Goal: Task Accomplishment & Management: Manage account settings

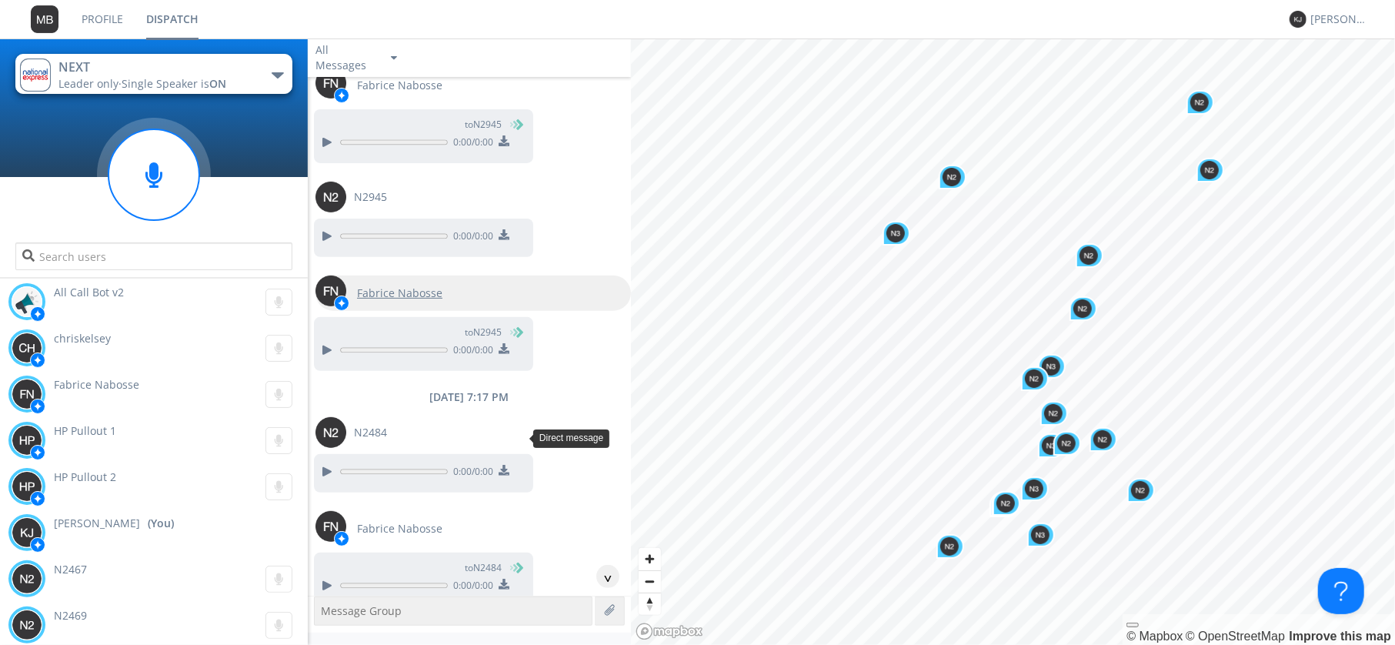
scroll to position [445, 0]
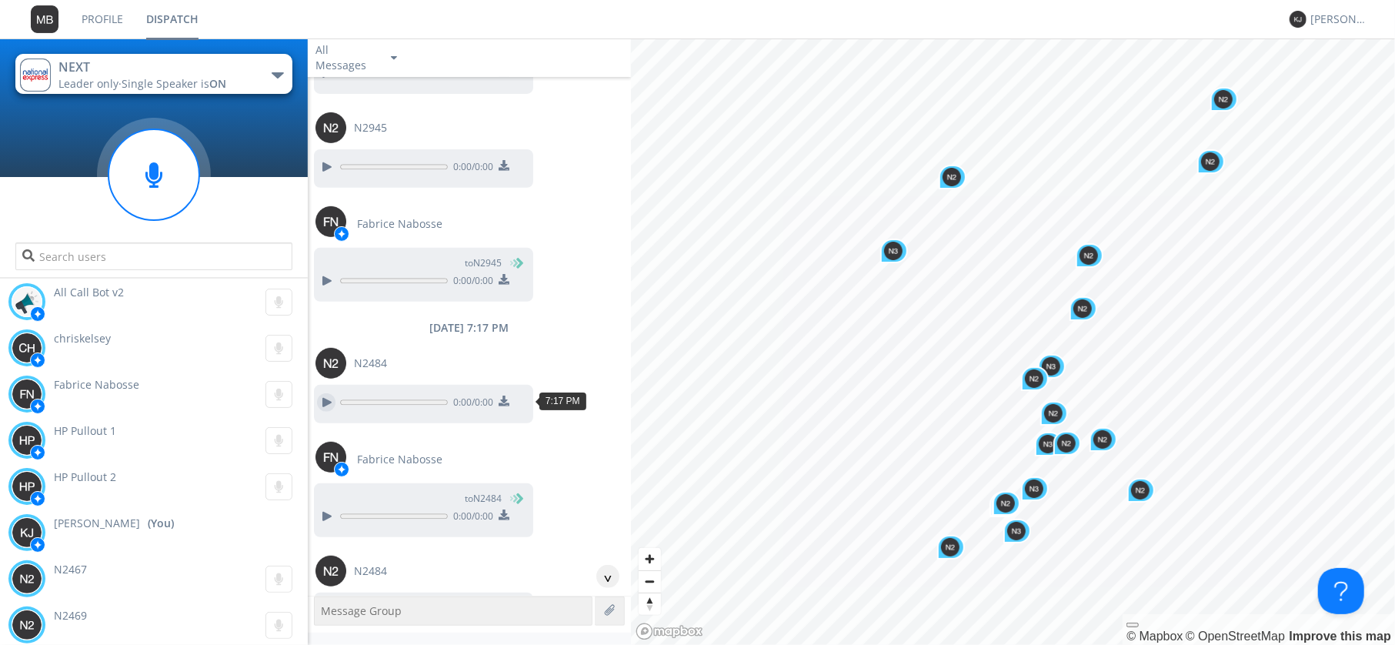
click at [326, 401] on div at bounding box center [326, 402] width 18 height 18
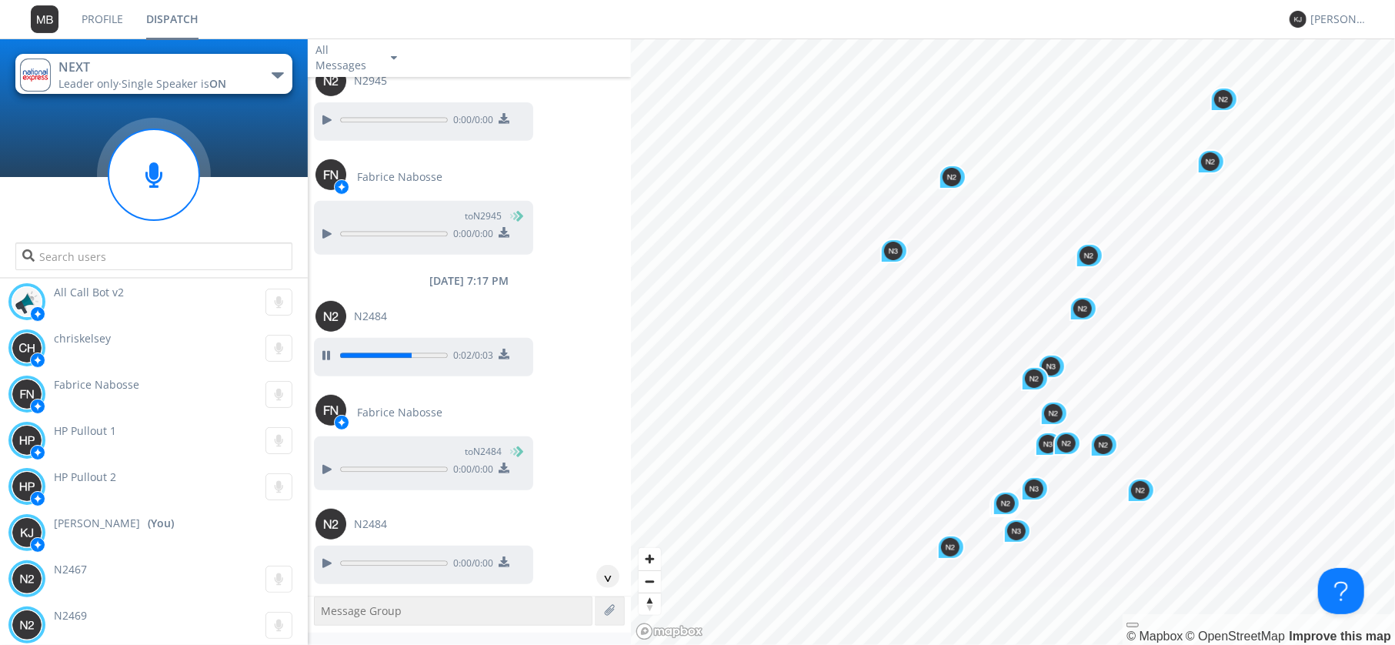
scroll to position [533, 0]
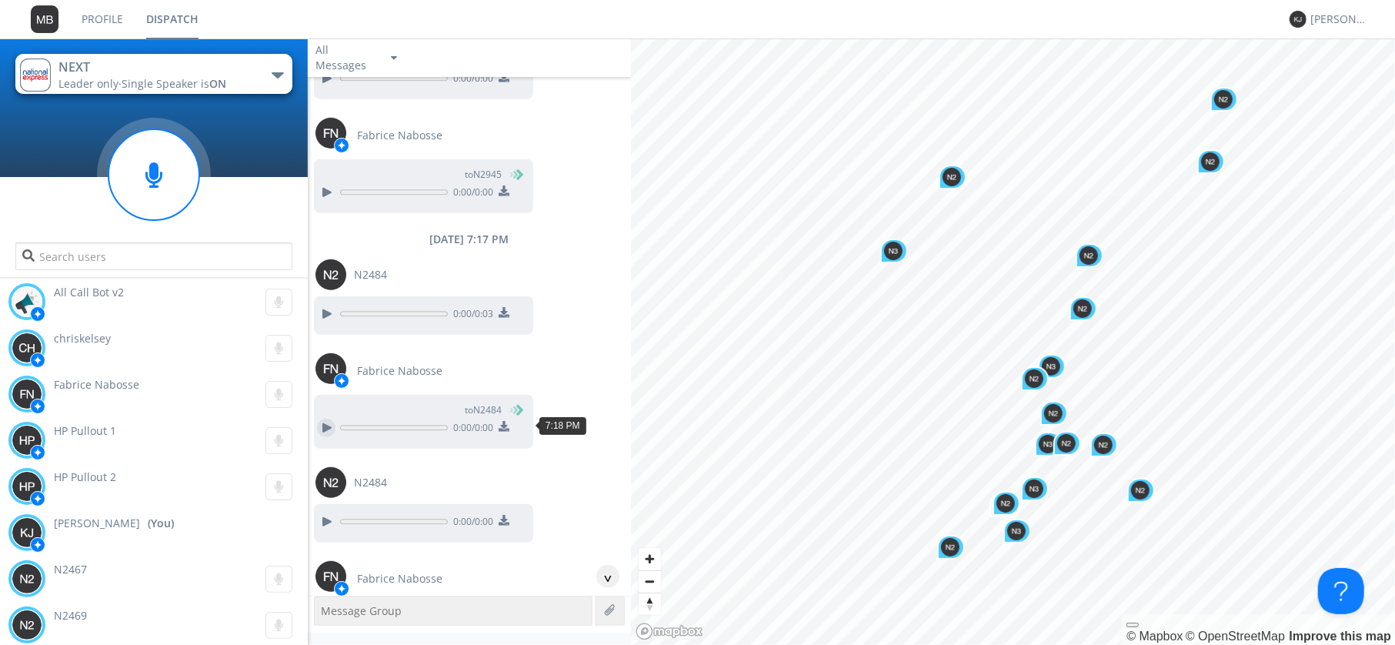
click at [326, 421] on div at bounding box center [326, 428] width 18 height 18
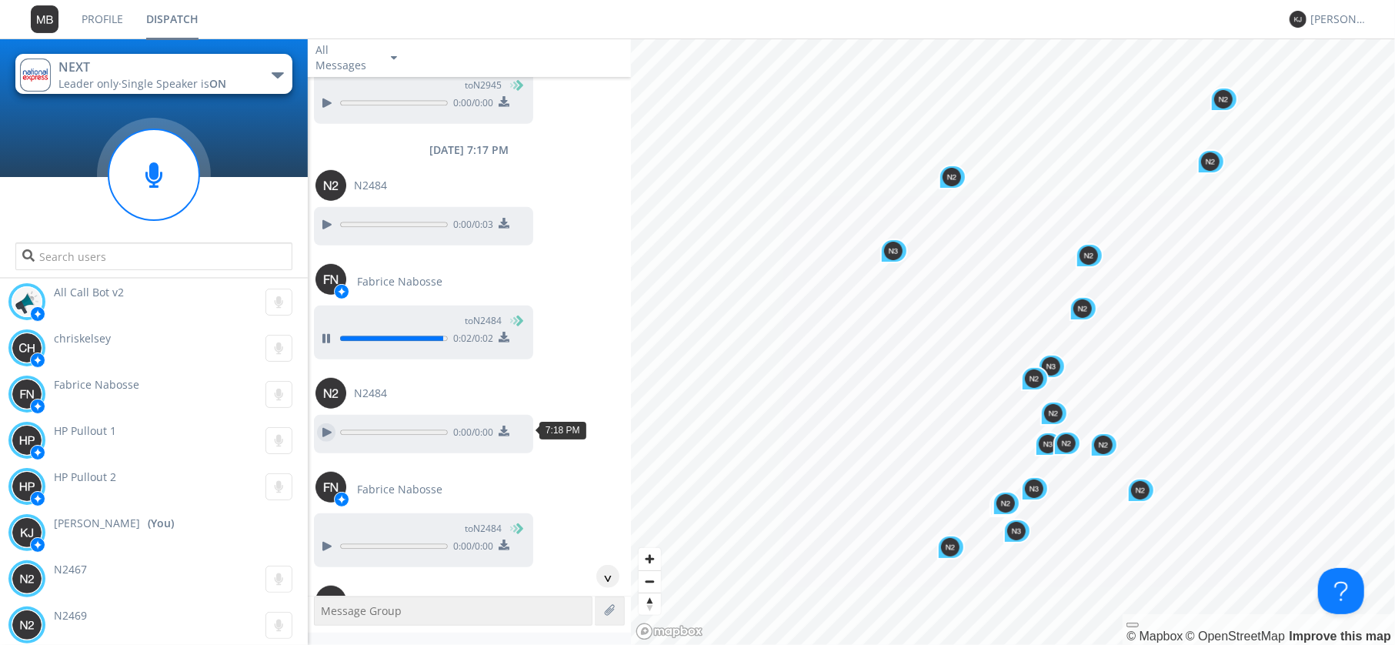
click at [329, 427] on div at bounding box center [326, 432] width 18 height 18
click at [323, 538] on div at bounding box center [326, 546] width 18 height 18
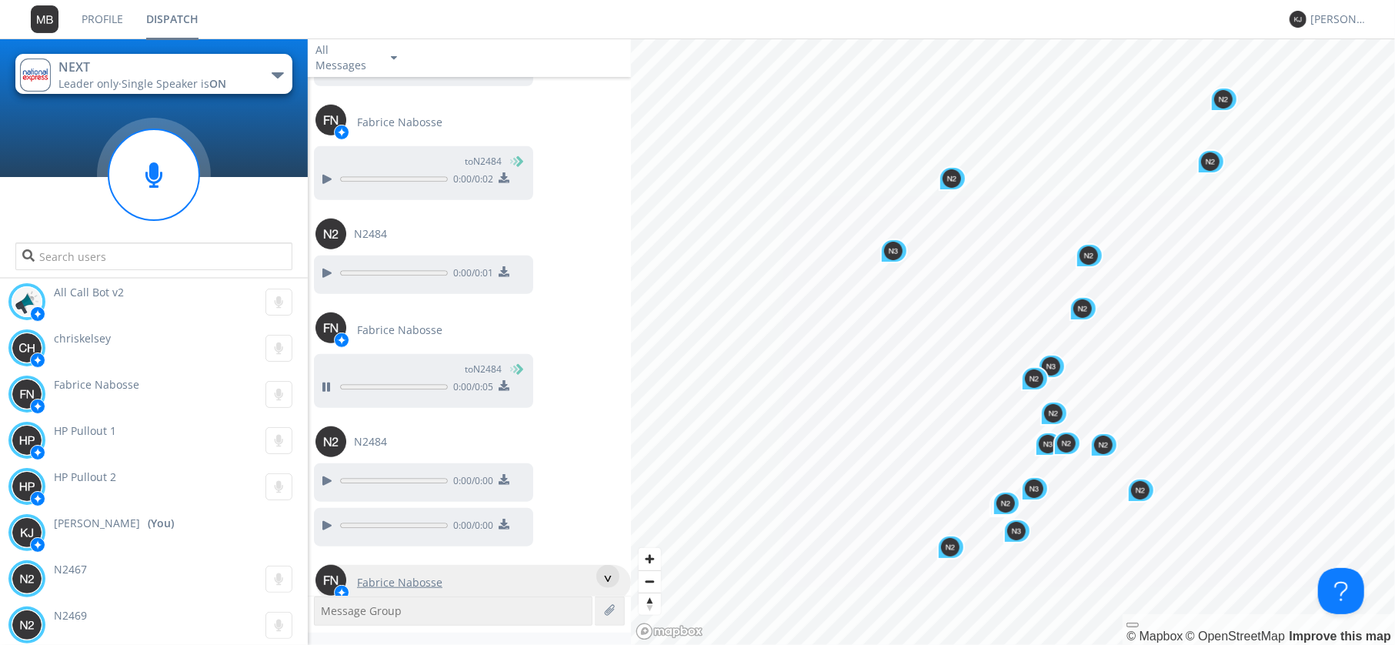
scroll to position [889, 0]
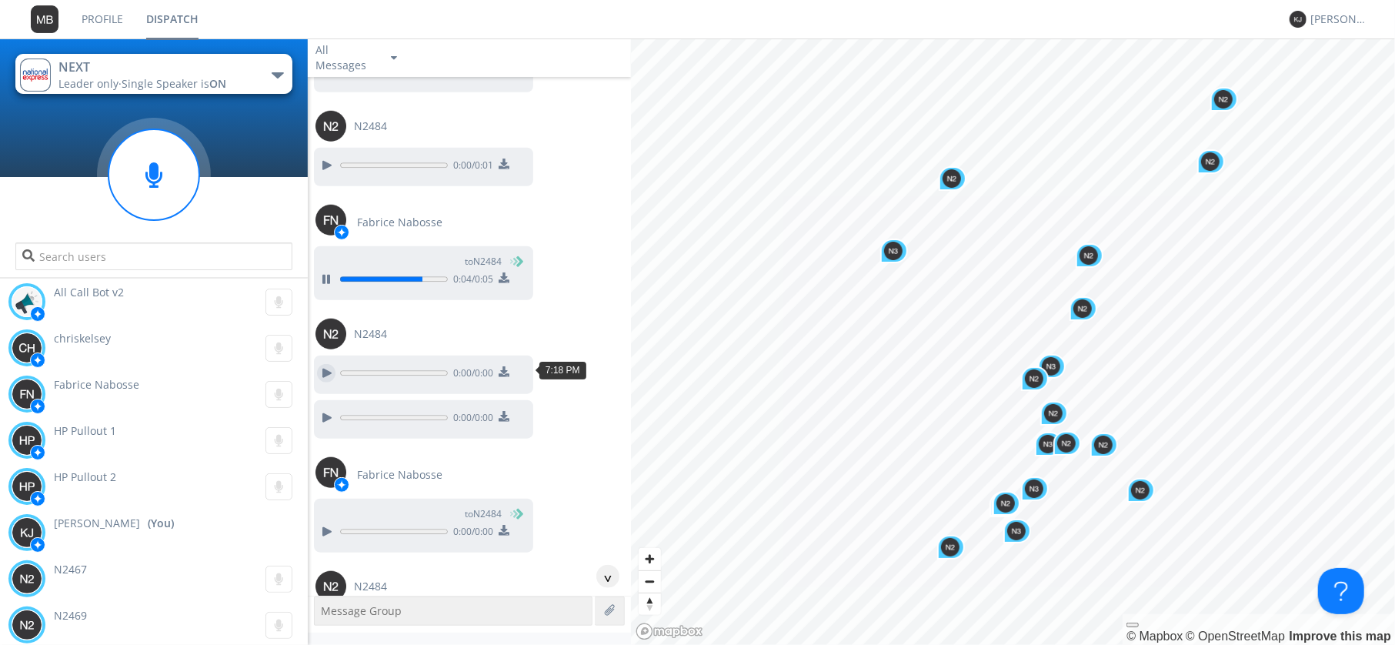
click at [331, 367] on div at bounding box center [326, 373] width 18 height 18
click at [326, 415] on div at bounding box center [326, 418] width 18 height 18
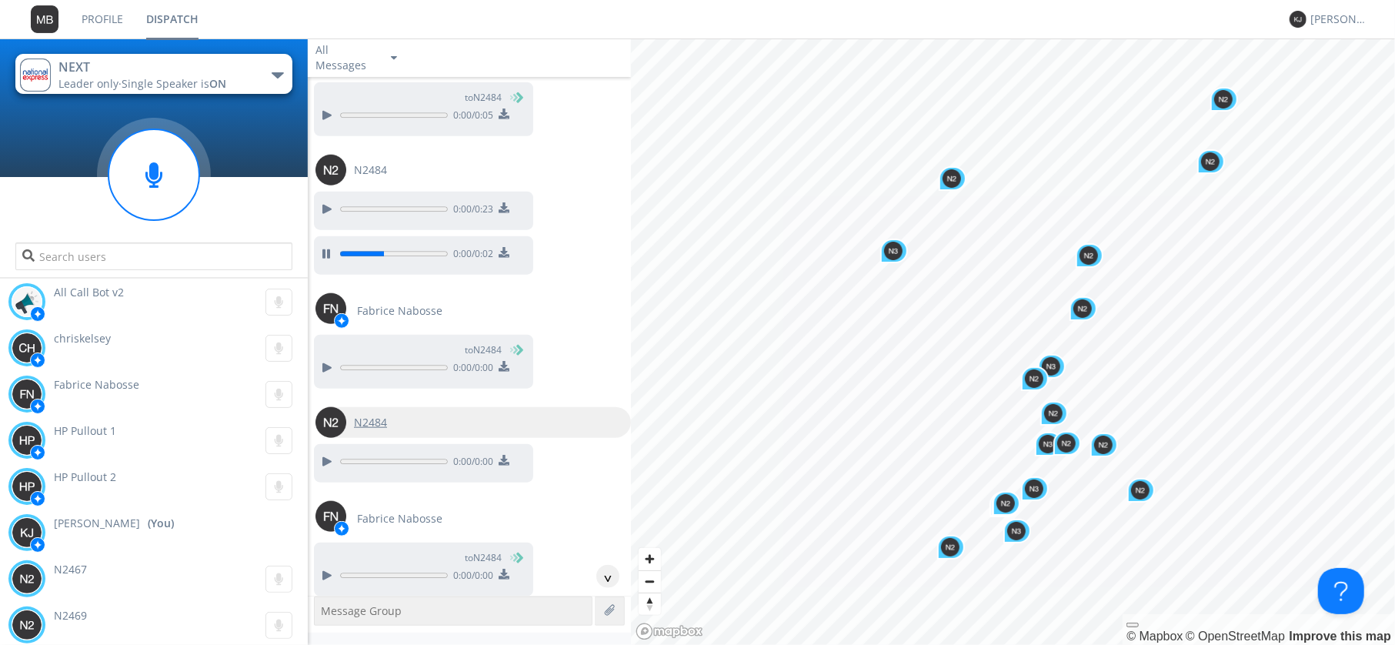
scroll to position [1067, 0]
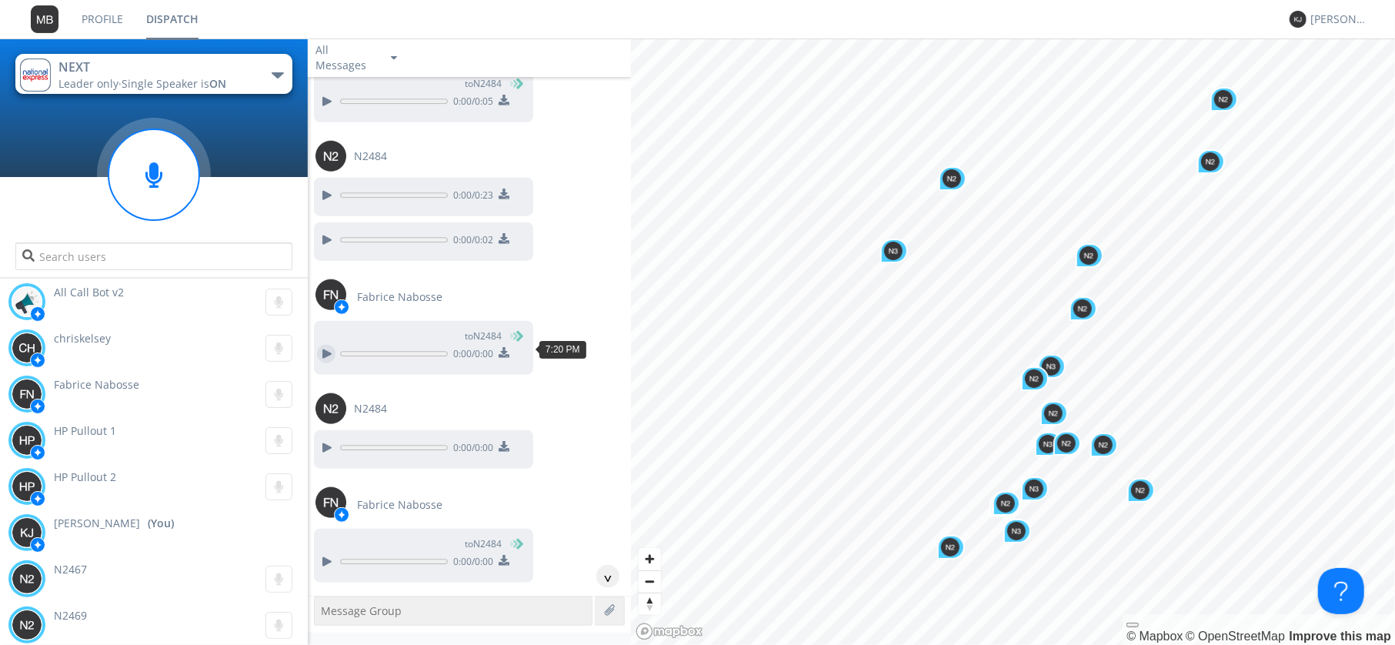
click at [326, 352] on div at bounding box center [326, 354] width 18 height 18
click at [327, 439] on div at bounding box center [326, 448] width 18 height 18
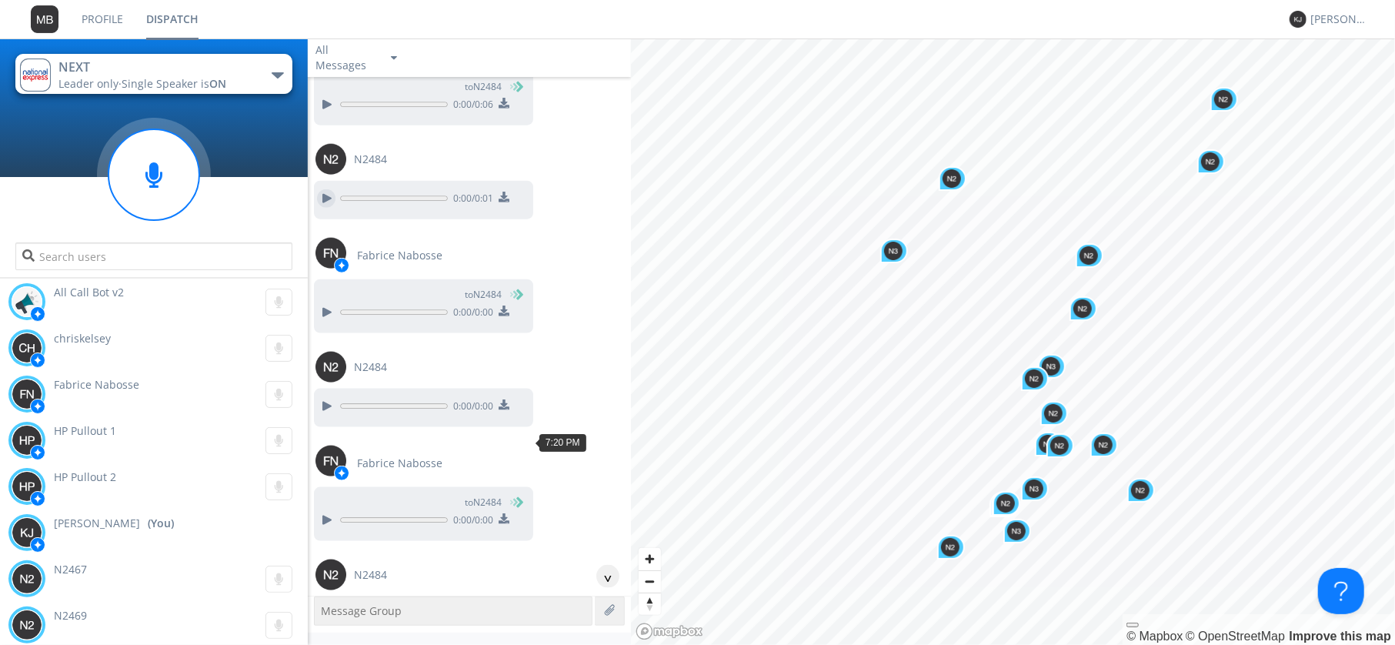
scroll to position [1334, 0]
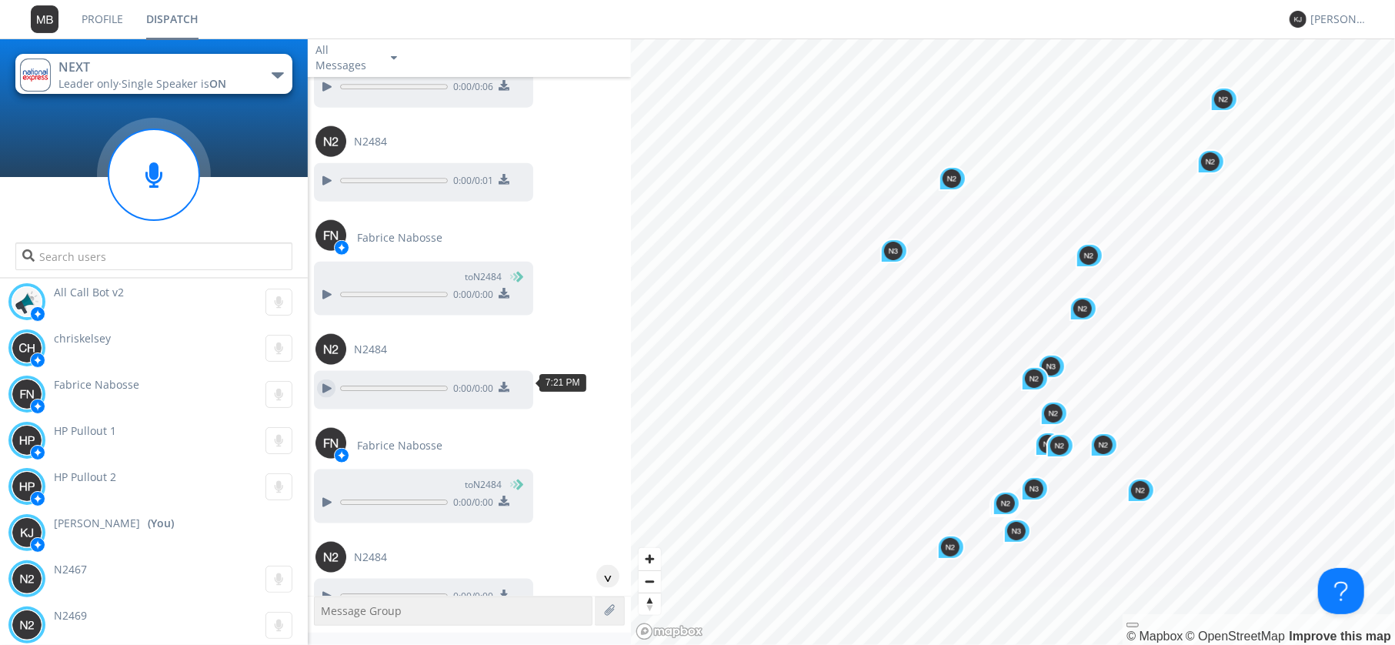
click at [326, 379] on div at bounding box center [326, 388] width 18 height 18
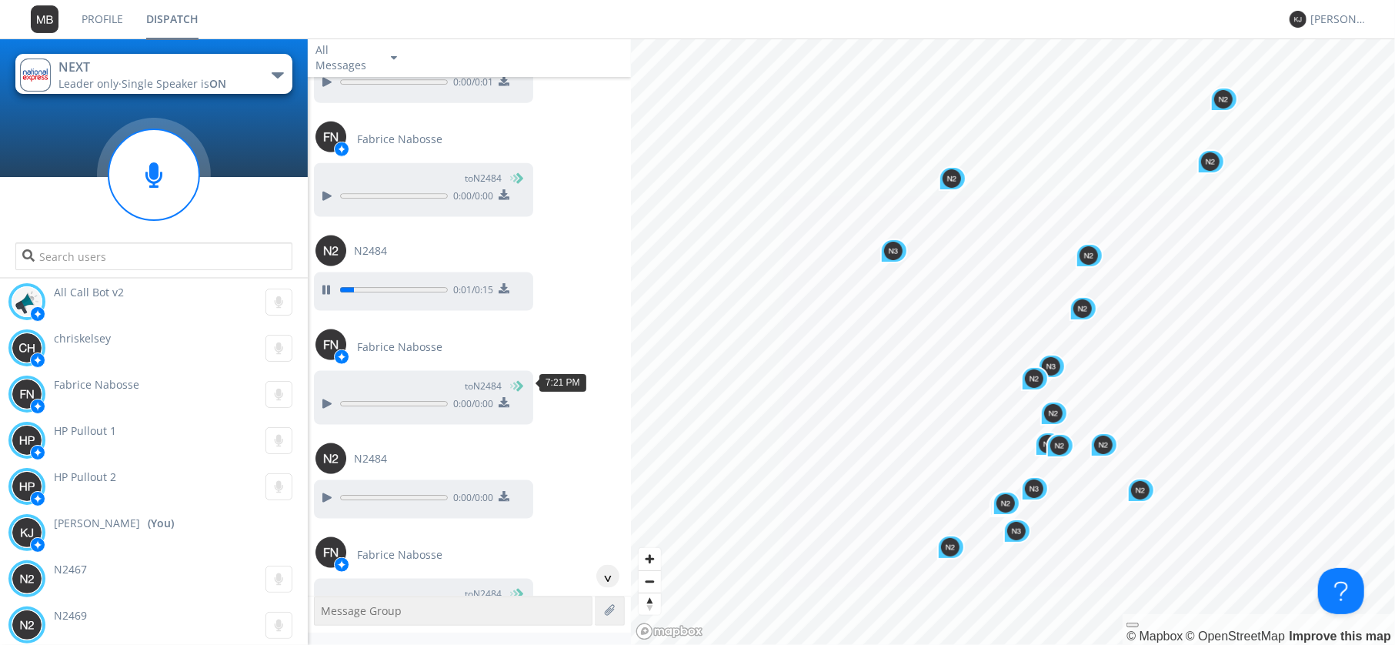
scroll to position [1512, 0]
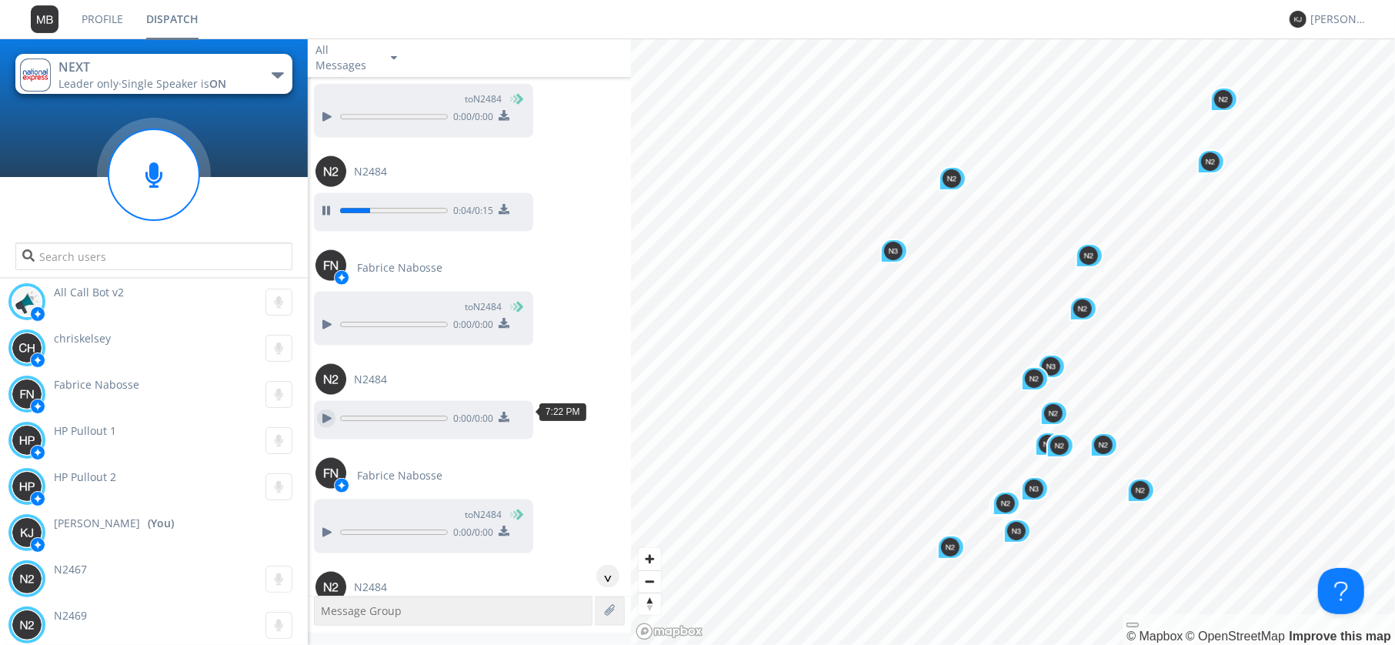
click at [333, 411] on div at bounding box center [326, 418] width 18 height 18
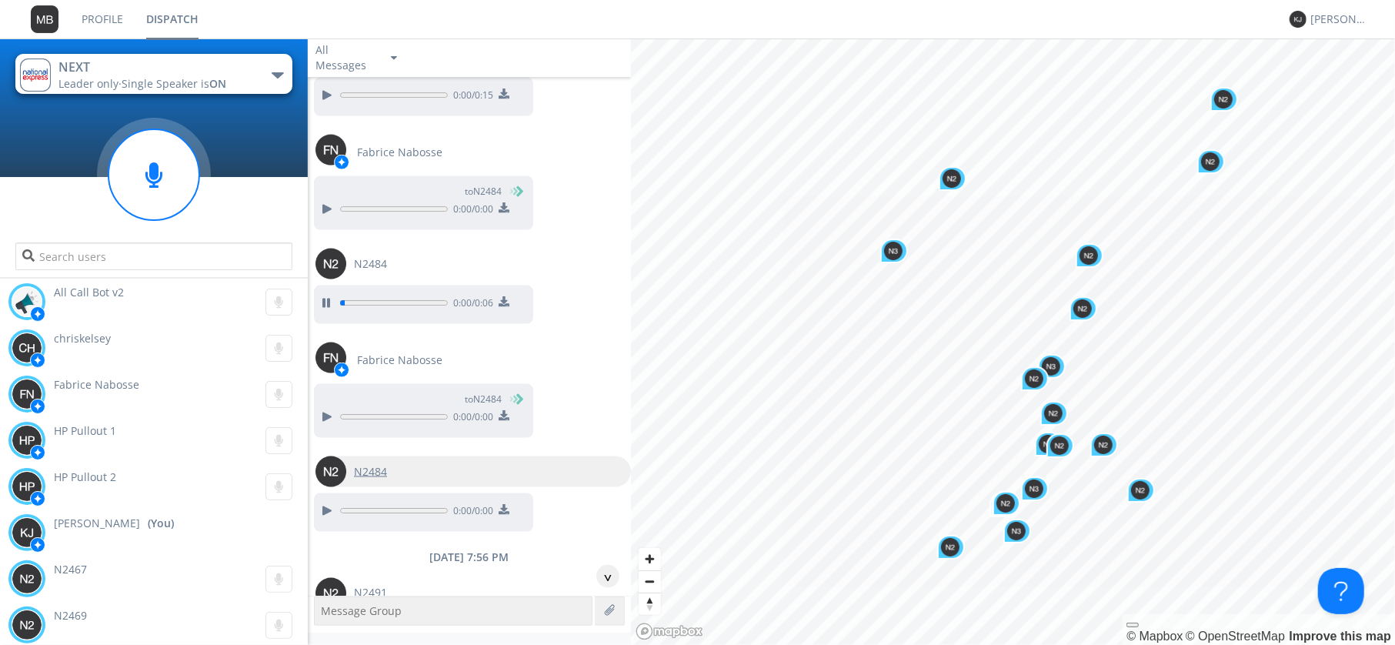
scroll to position [1689, 0]
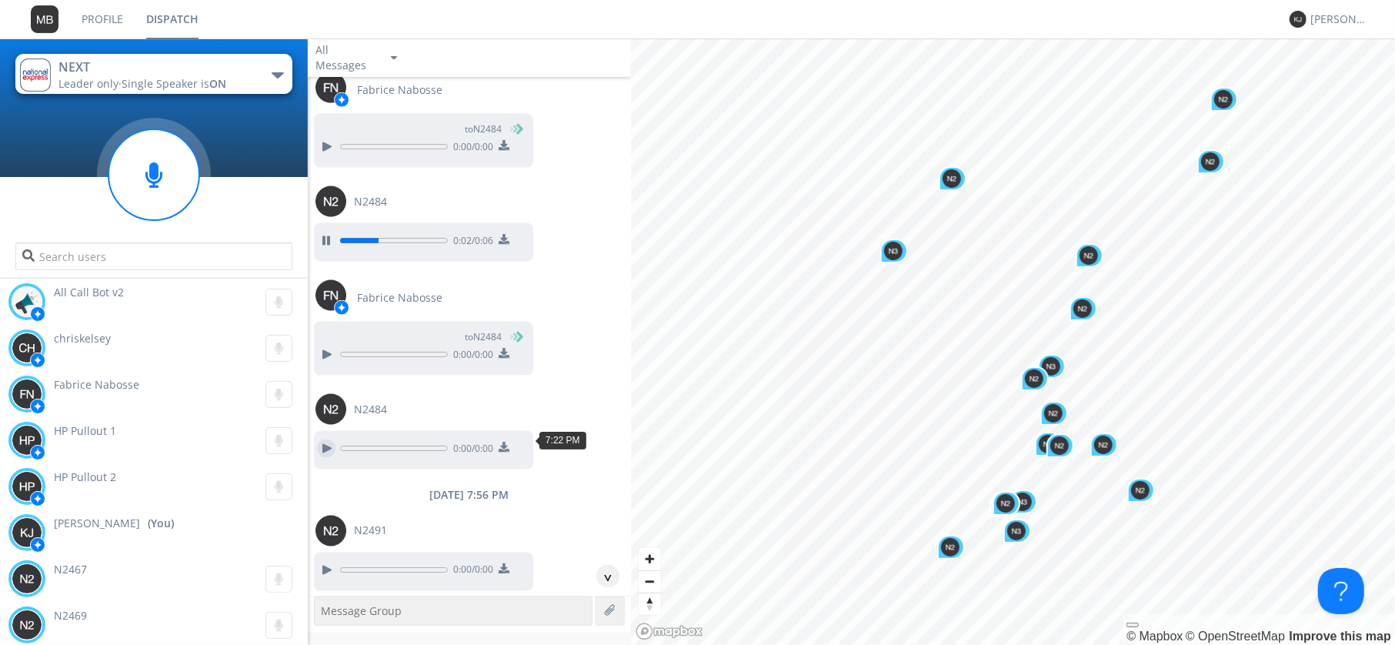
click at [329, 439] on div at bounding box center [326, 448] width 18 height 18
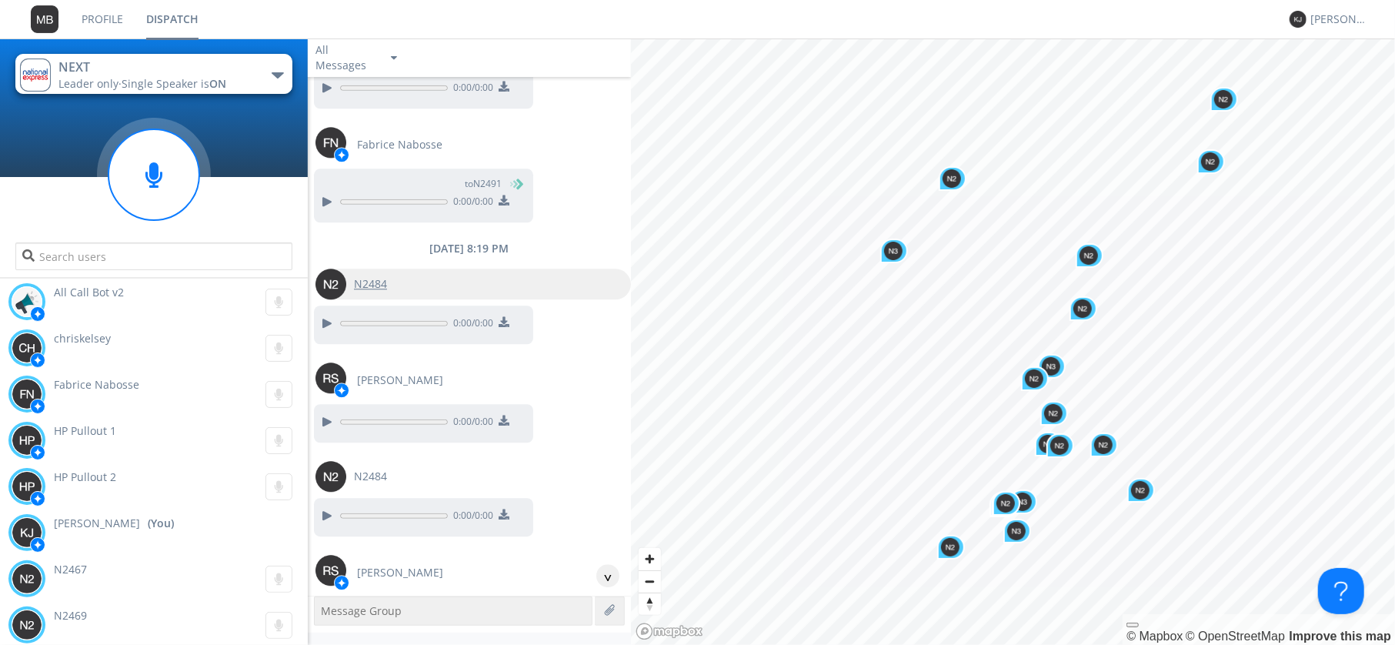
scroll to position [2846, 0]
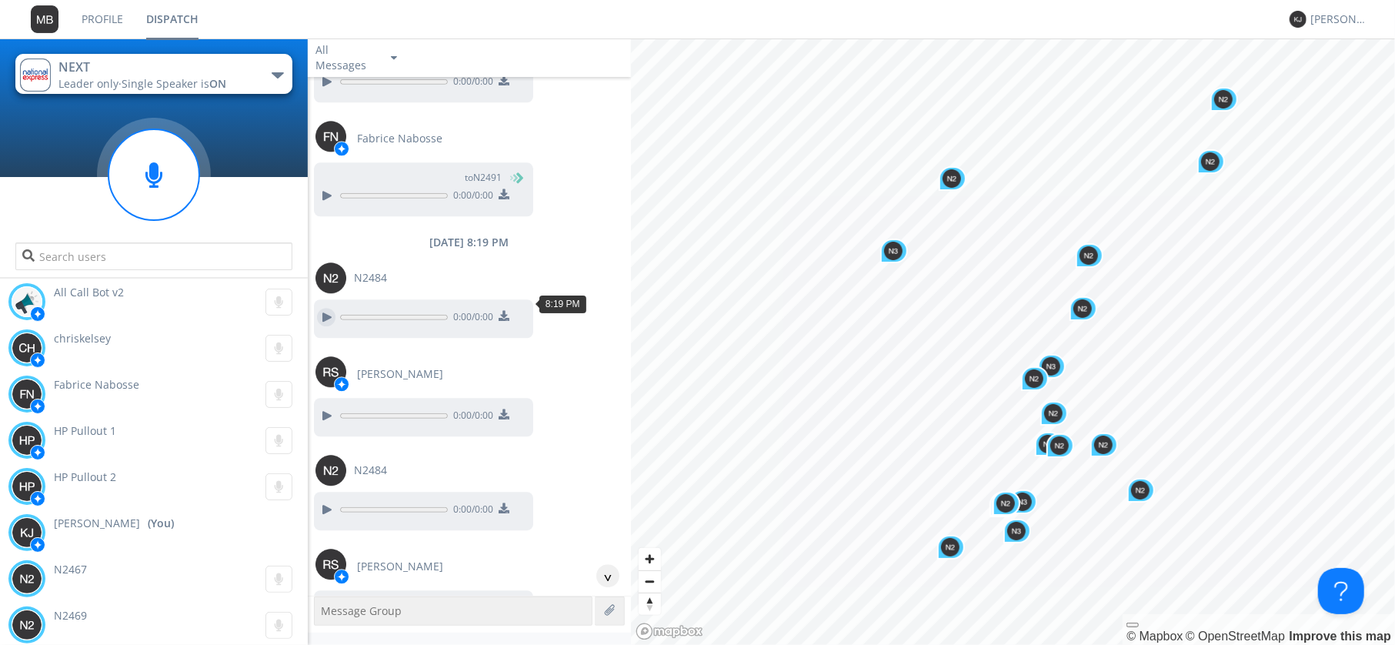
click at [329, 308] on div at bounding box center [326, 317] width 18 height 18
click at [329, 500] on div at bounding box center [326, 509] width 18 height 18
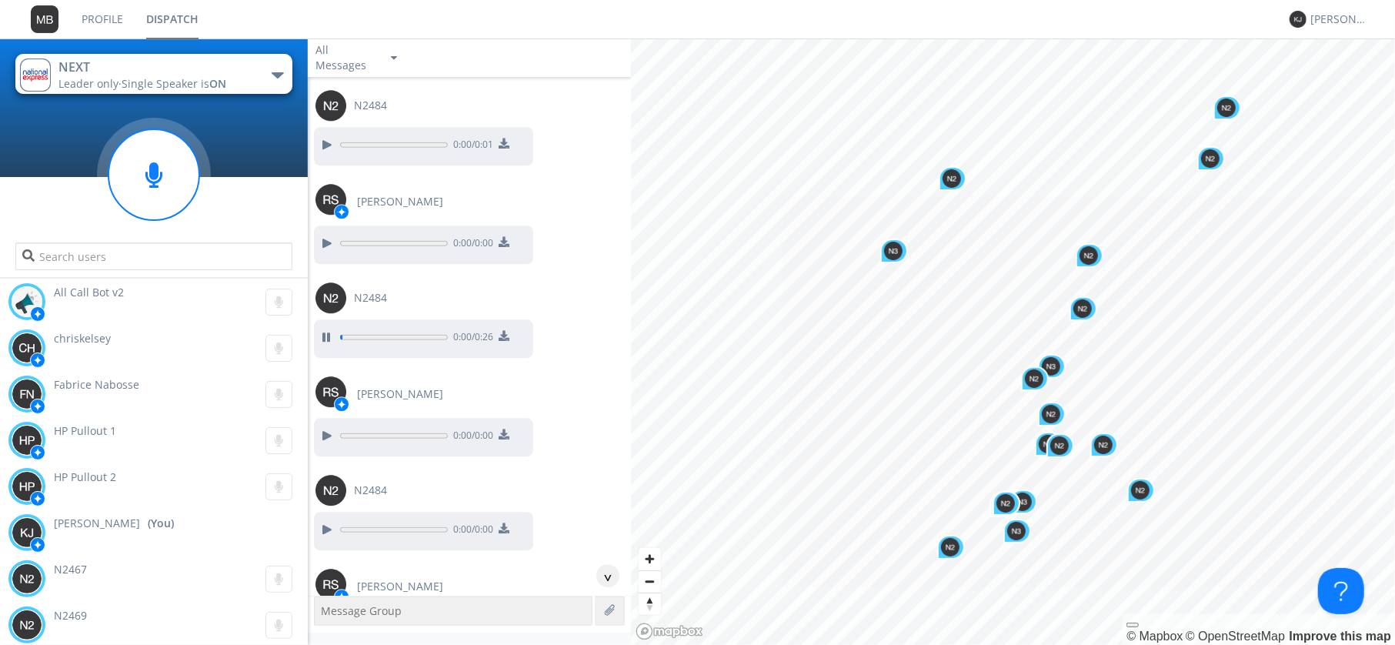
scroll to position [3023, 0]
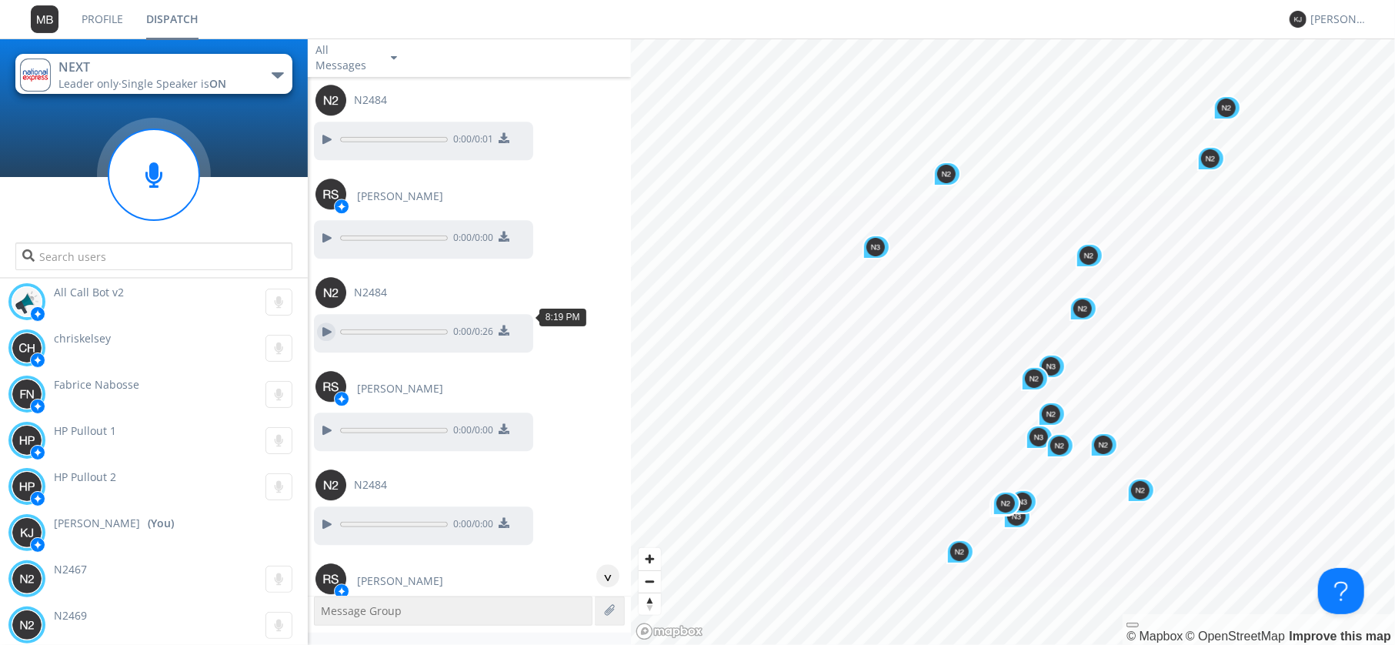
click at [329, 322] on div at bounding box center [326, 331] width 18 height 18
click at [328, 421] on div at bounding box center [326, 430] width 18 height 18
click at [328, 515] on div at bounding box center [326, 524] width 18 height 18
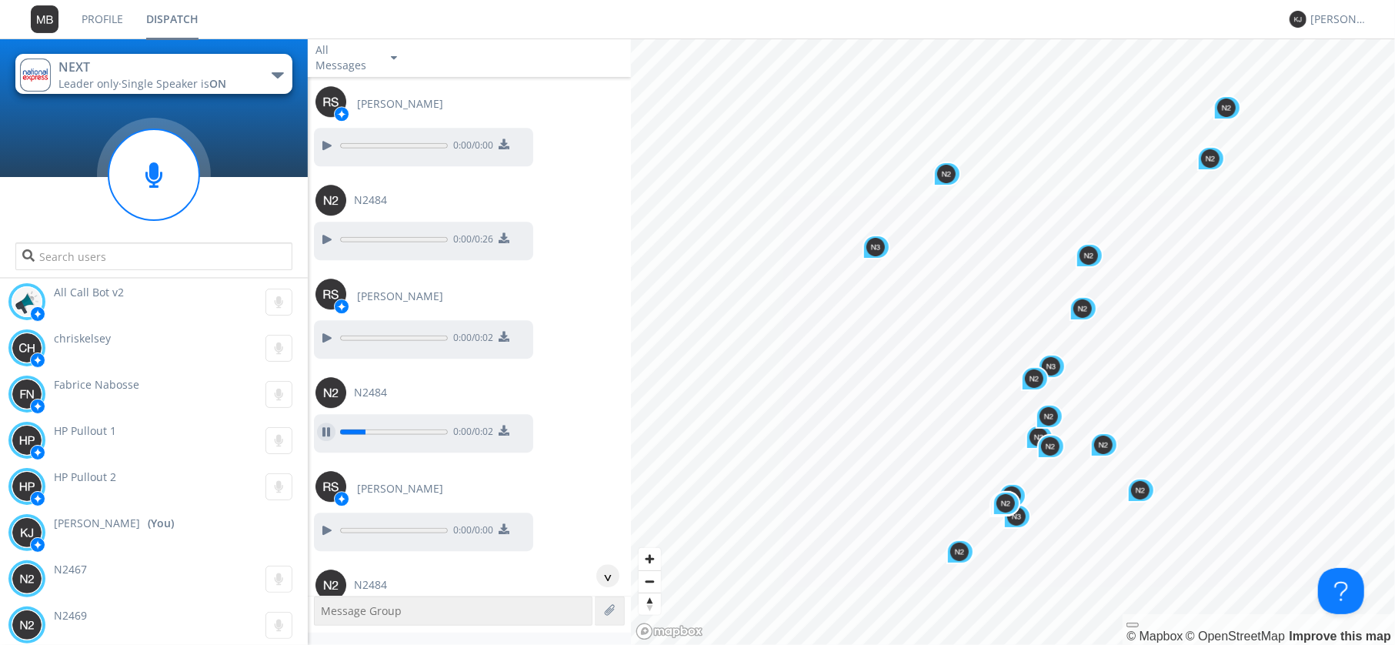
scroll to position [3201, 0]
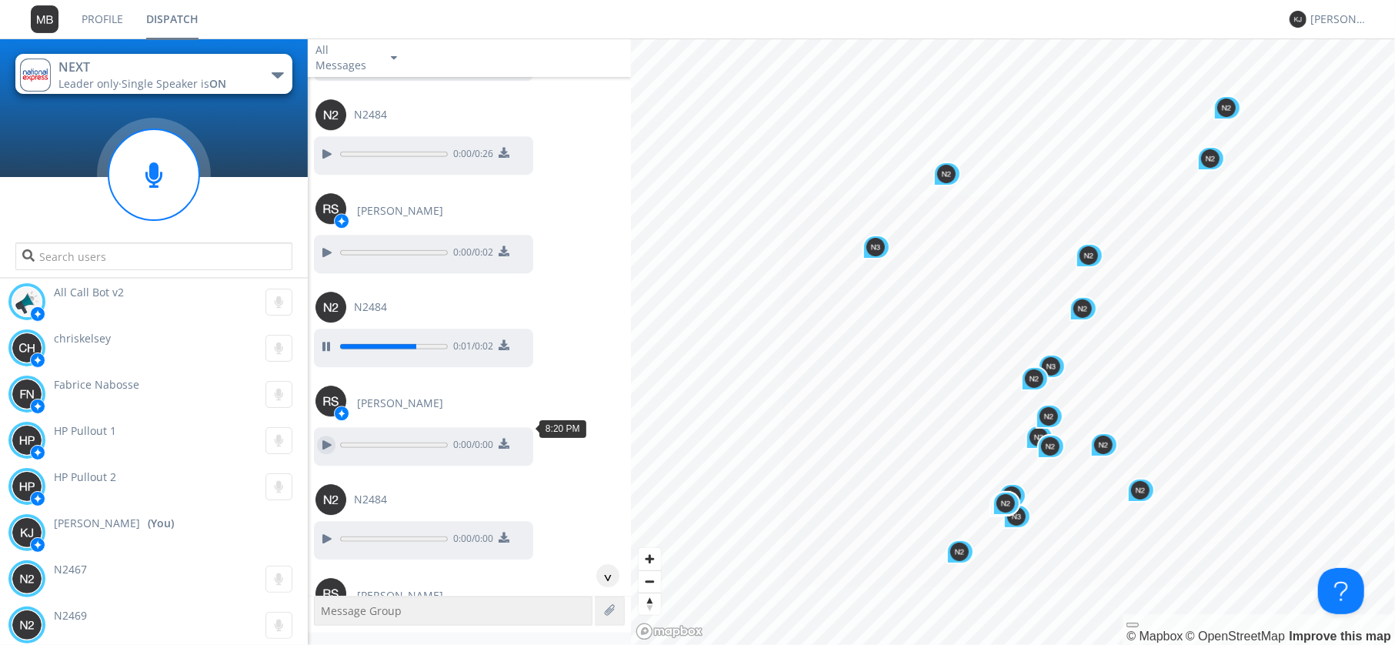
click at [329, 435] on div at bounding box center [326, 444] width 18 height 18
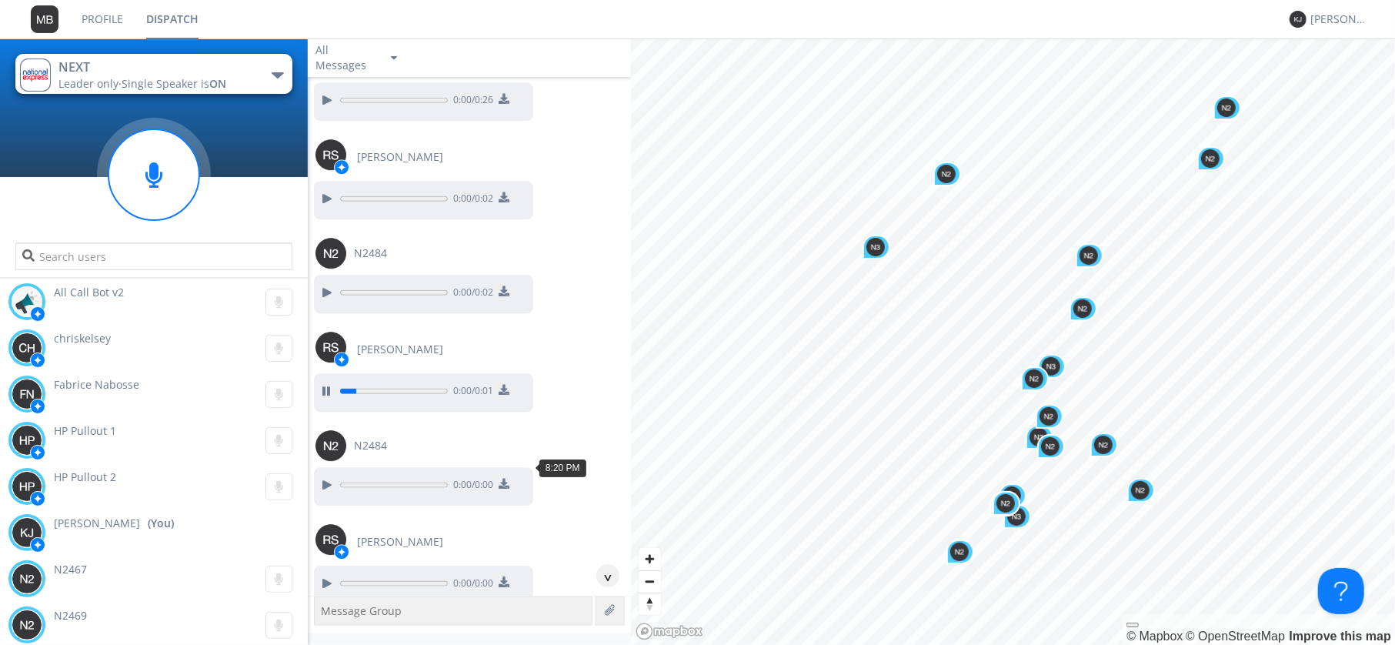
scroll to position [3290, 0]
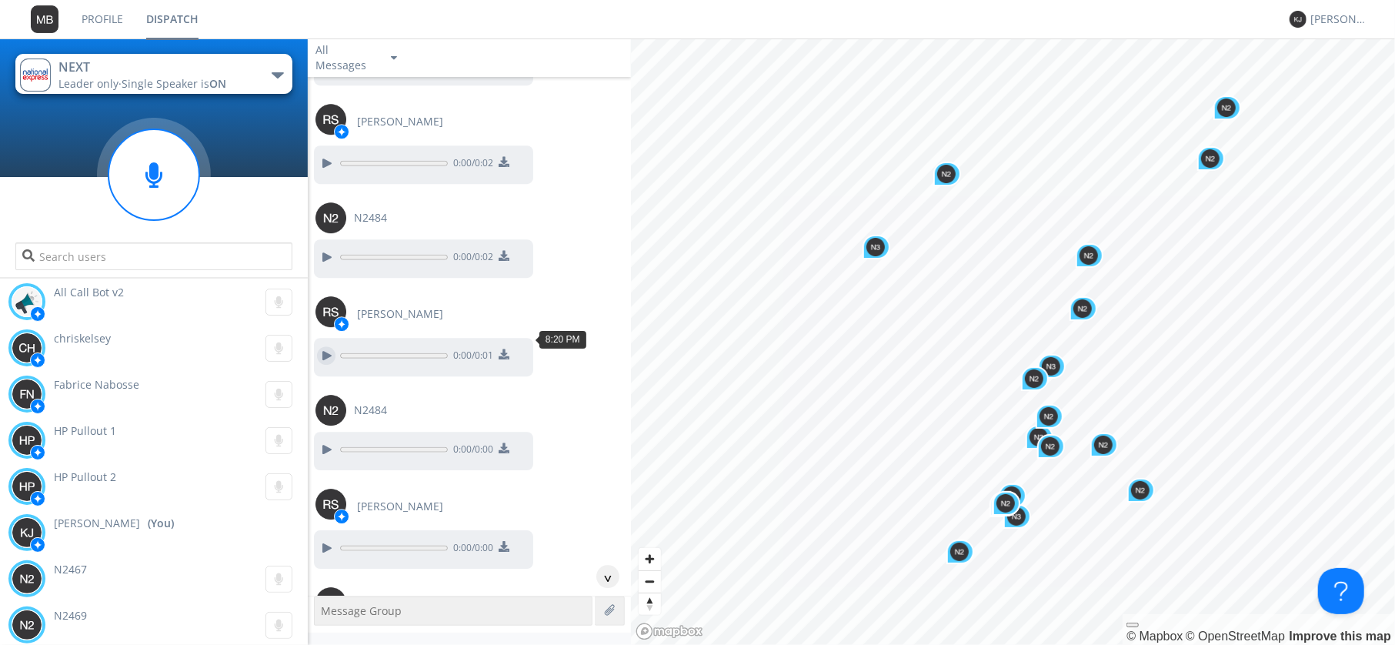
click at [325, 346] on div at bounding box center [326, 355] width 18 height 18
click at [325, 440] on div at bounding box center [326, 449] width 18 height 18
click at [327, 539] on div at bounding box center [326, 548] width 18 height 18
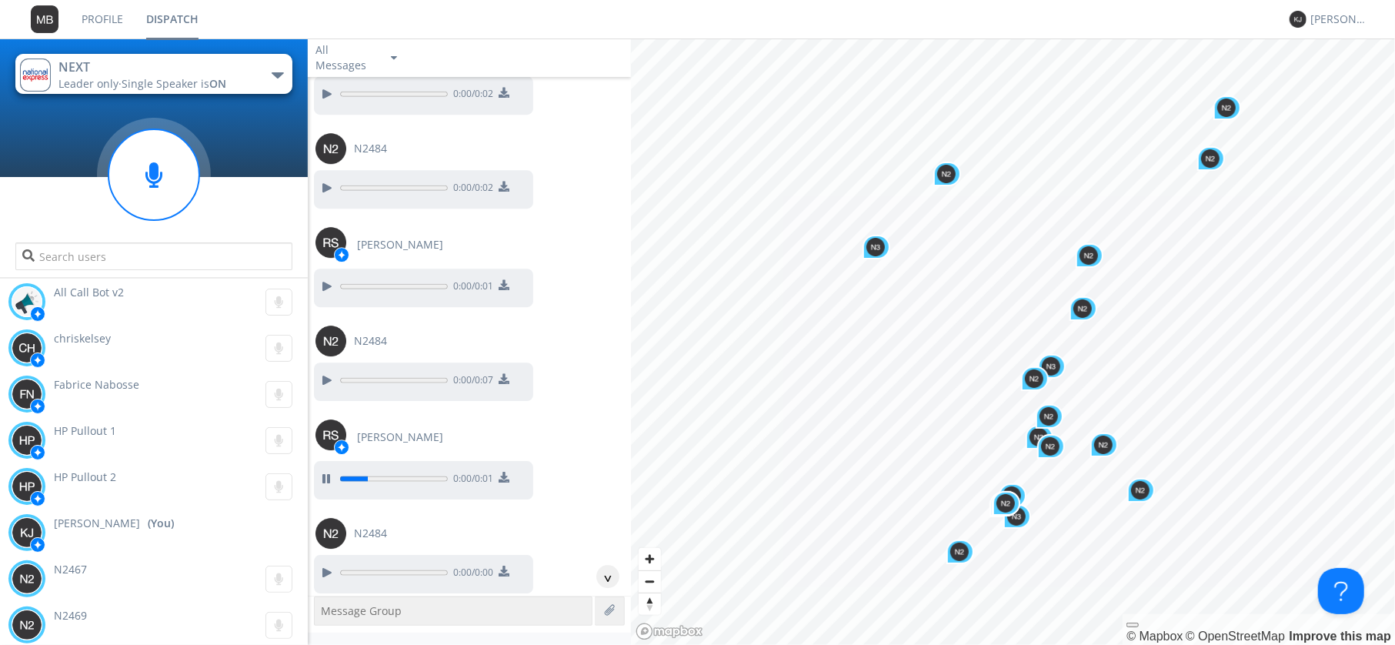
scroll to position [3468, 0]
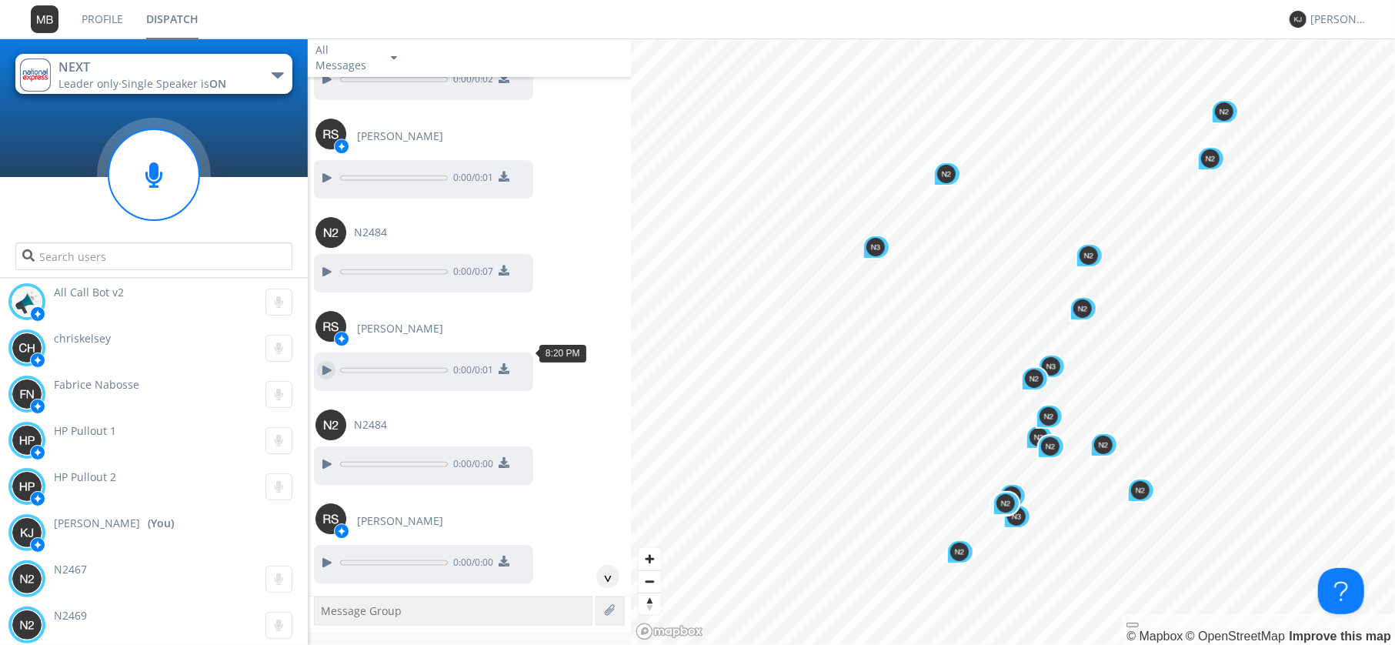
click at [325, 361] on div at bounding box center [326, 370] width 18 height 18
click at [332, 553] on div at bounding box center [326, 562] width 18 height 18
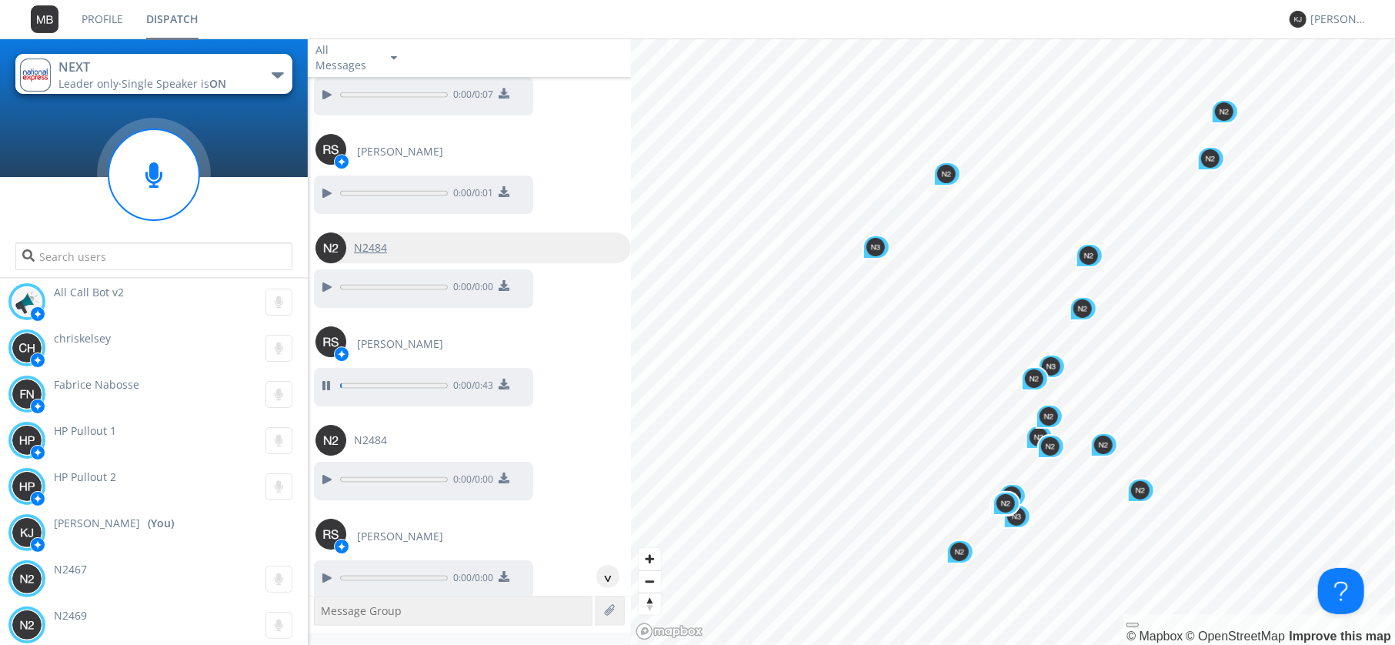
scroll to position [3646, 0]
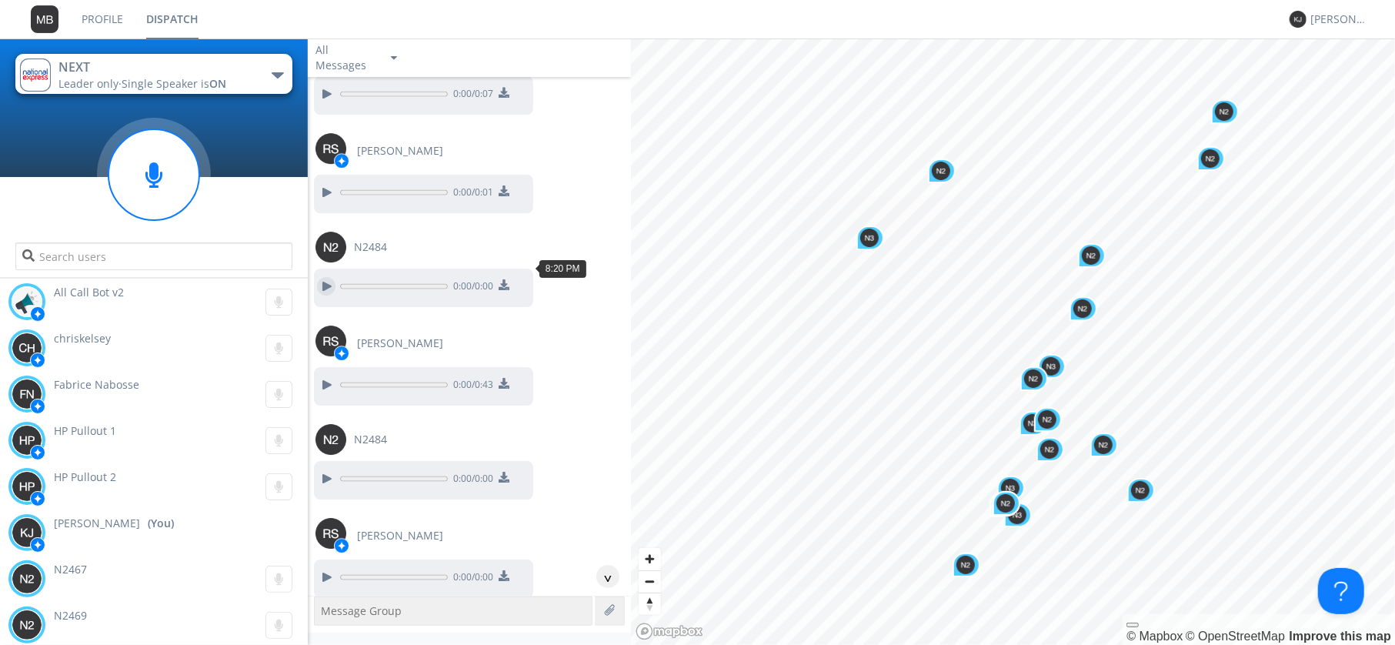
click at [325, 277] on div at bounding box center [326, 286] width 18 height 18
click at [327, 375] on div at bounding box center [326, 384] width 18 height 18
click at [329, 469] on div at bounding box center [326, 478] width 18 height 18
click at [326, 568] on div at bounding box center [326, 577] width 18 height 18
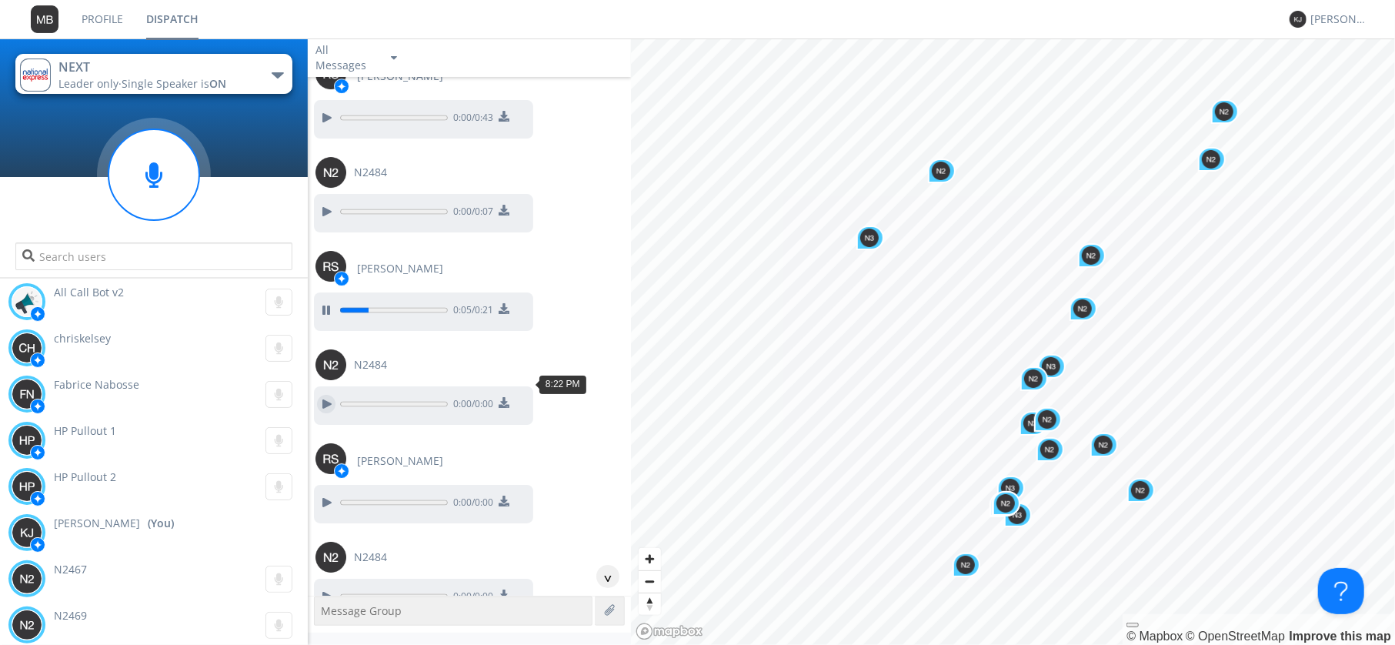
click at [329, 395] on div at bounding box center [326, 404] width 18 height 18
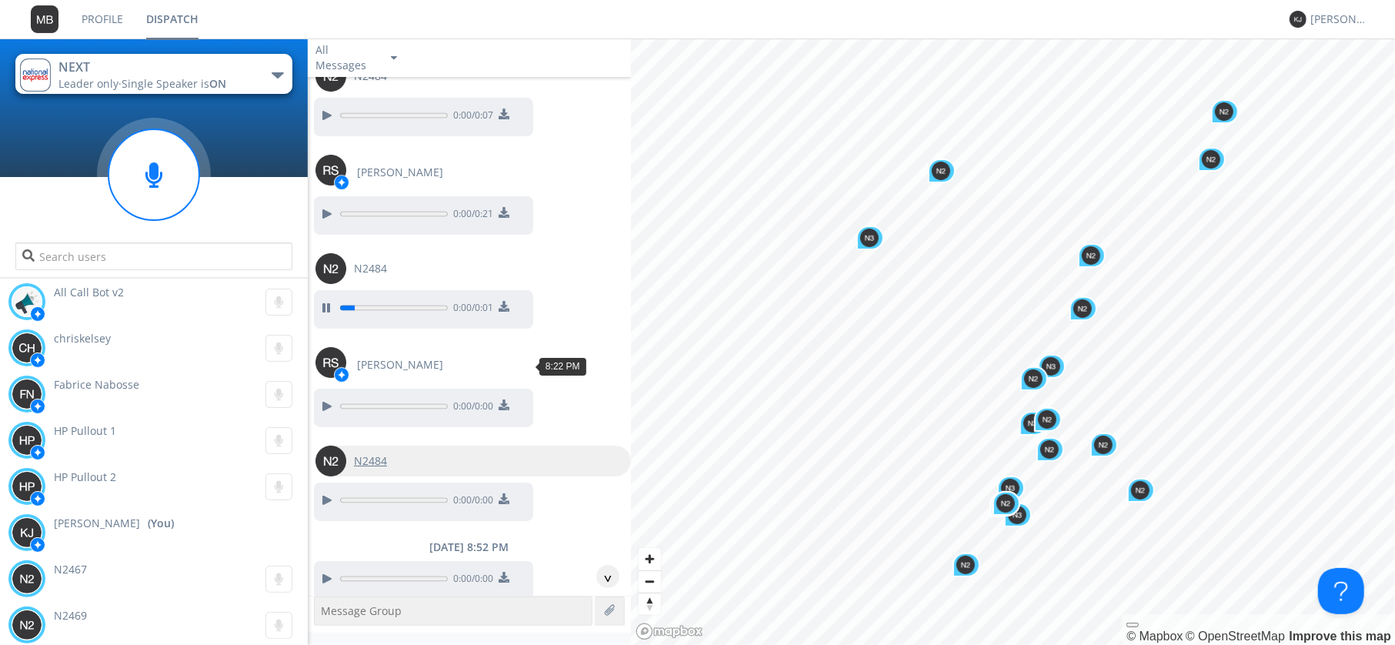
scroll to position [4091, 0]
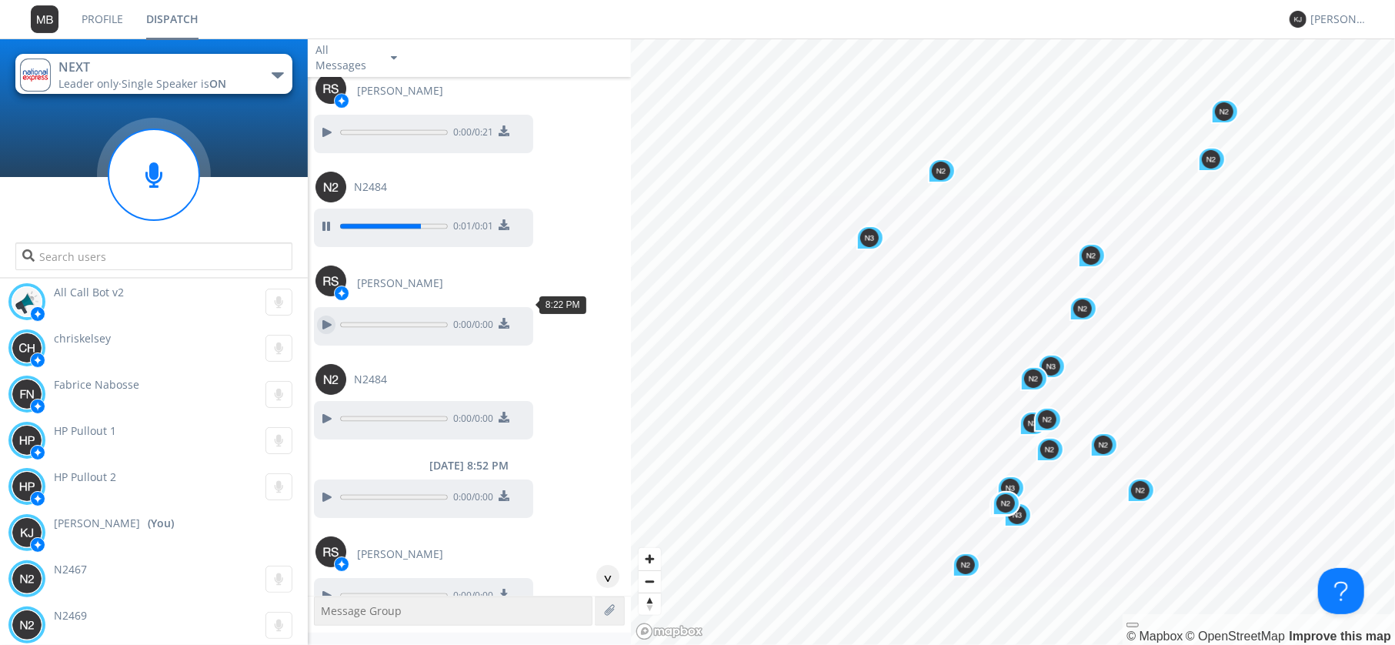
click at [329, 315] on div at bounding box center [326, 324] width 18 height 18
click at [328, 409] on div at bounding box center [326, 418] width 18 height 18
click at [329, 488] on div at bounding box center [326, 497] width 18 height 18
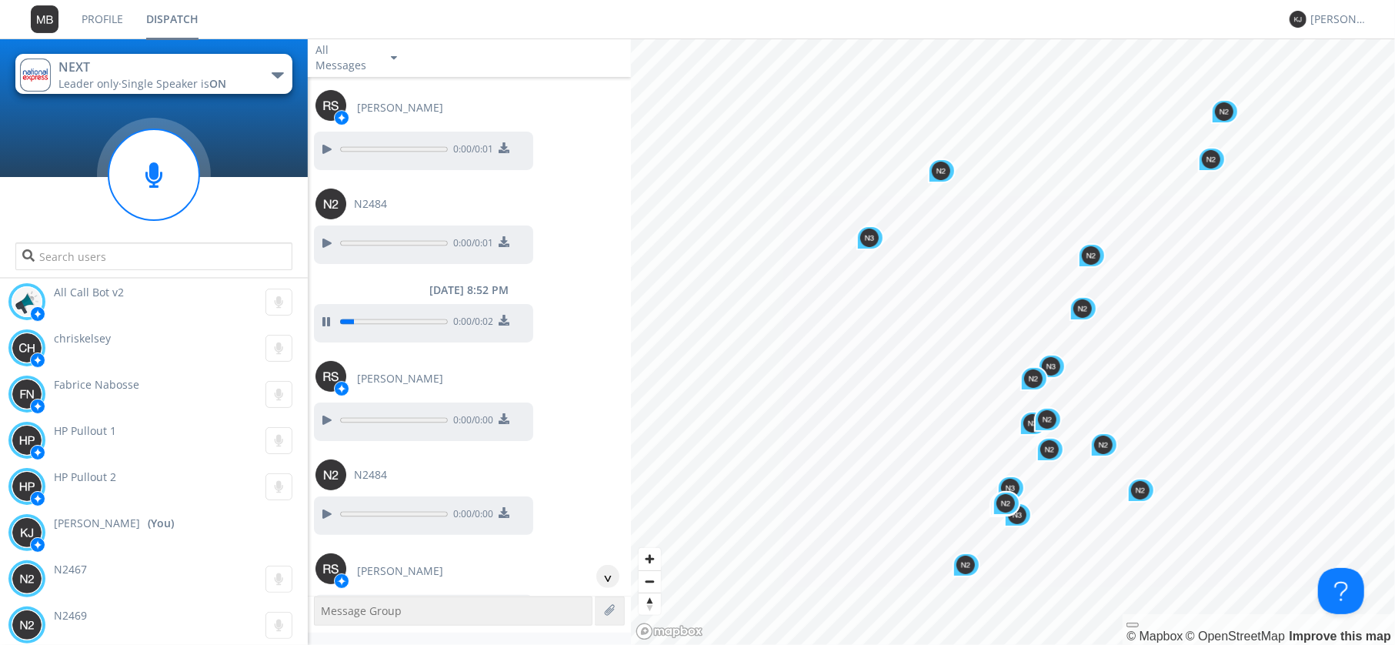
scroll to position [4268, 0]
click at [327, 409] on div at bounding box center [326, 418] width 18 height 18
click at [322, 502] on div at bounding box center [326, 511] width 18 height 18
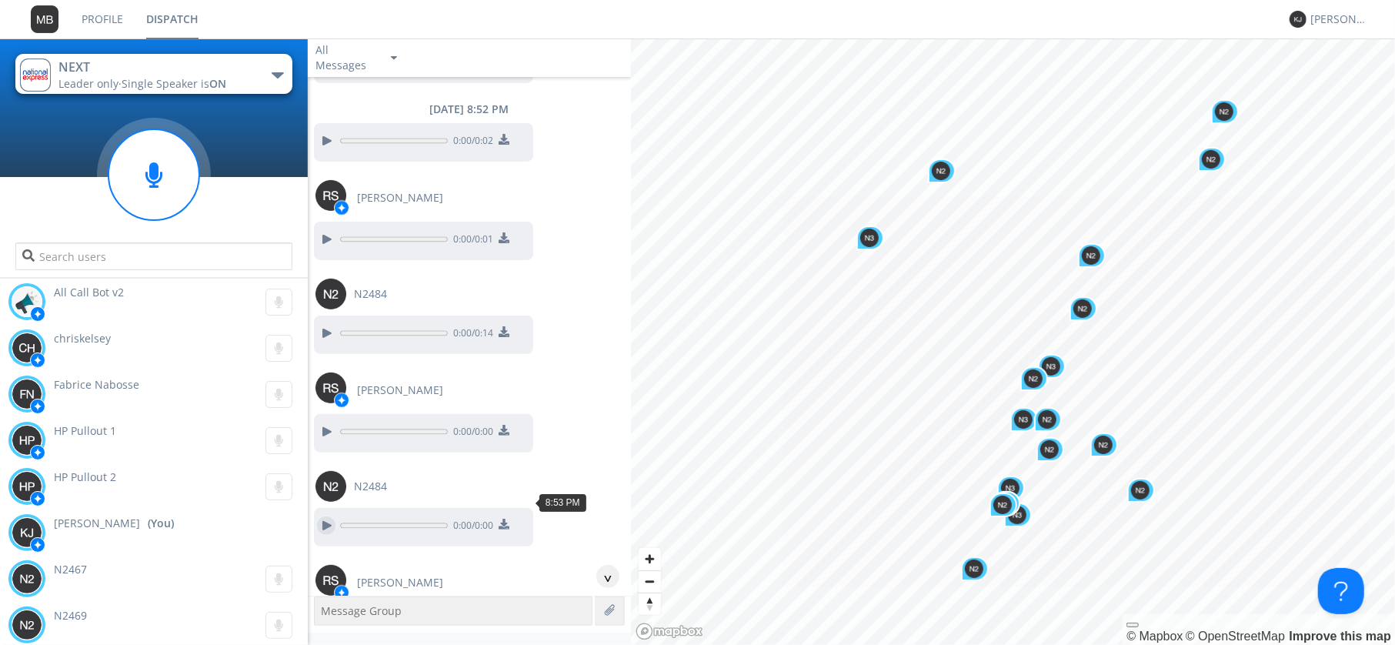
click at [322, 516] on div at bounding box center [326, 525] width 18 height 18
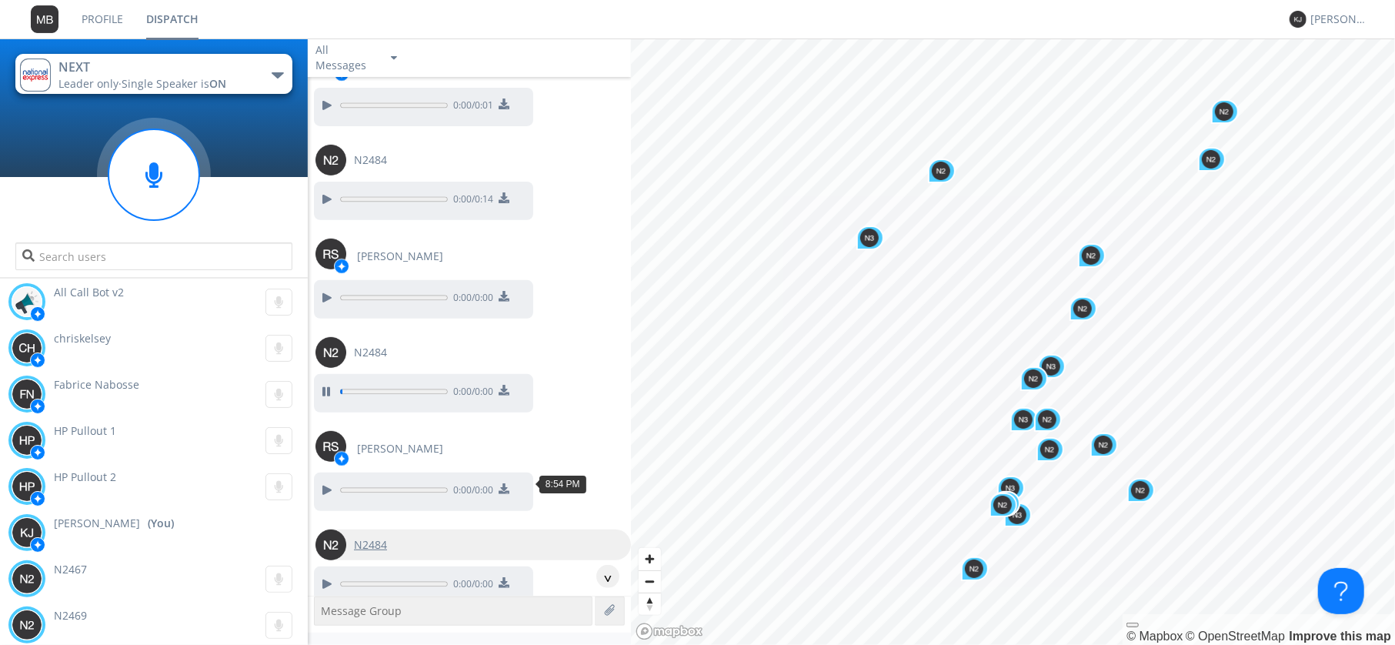
scroll to position [4713, 0]
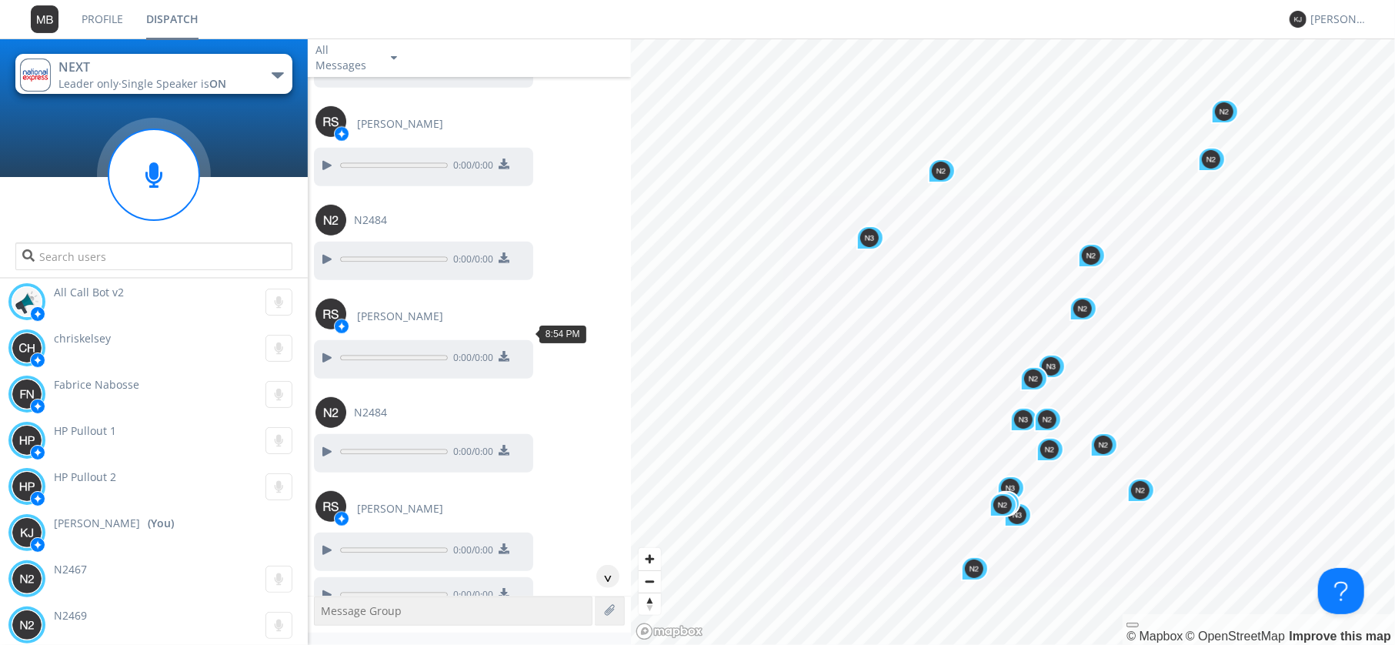
click at [333, 348] on button at bounding box center [326, 358] width 28 height 20
click at [329, 541] on div at bounding box center [326, 550] width 18 height 18
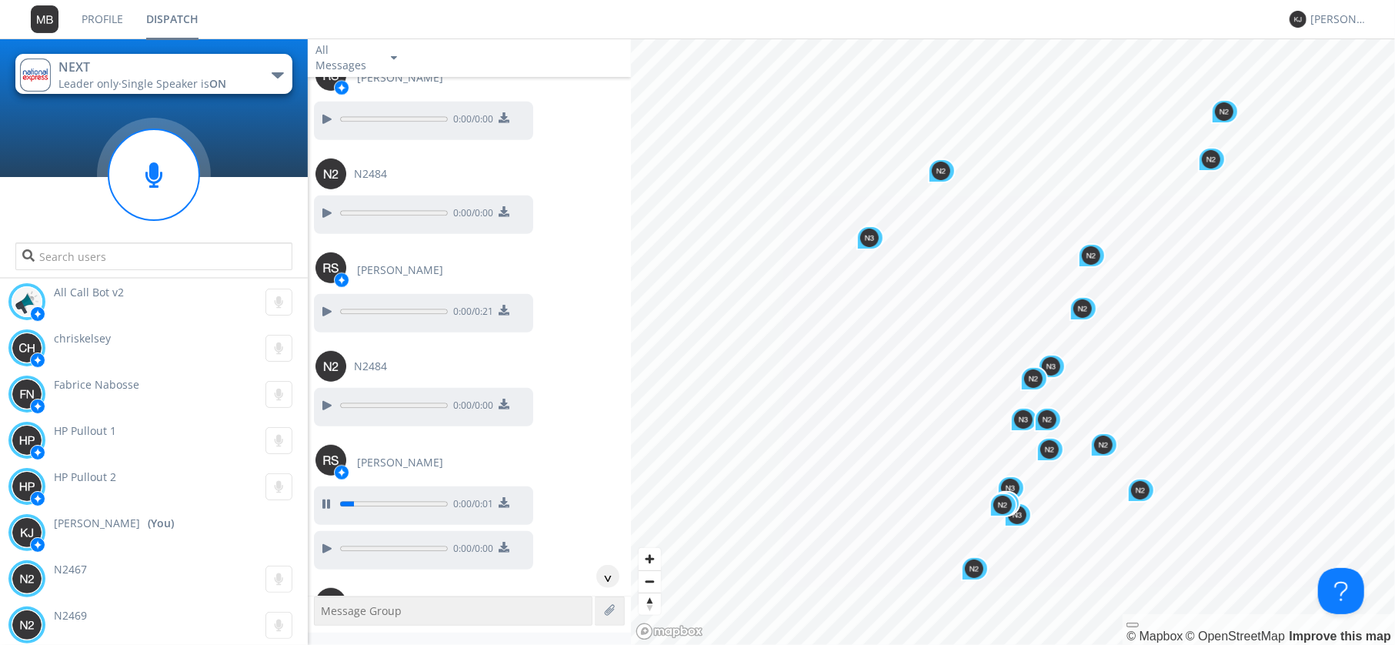
scroll to position [4891, 0]
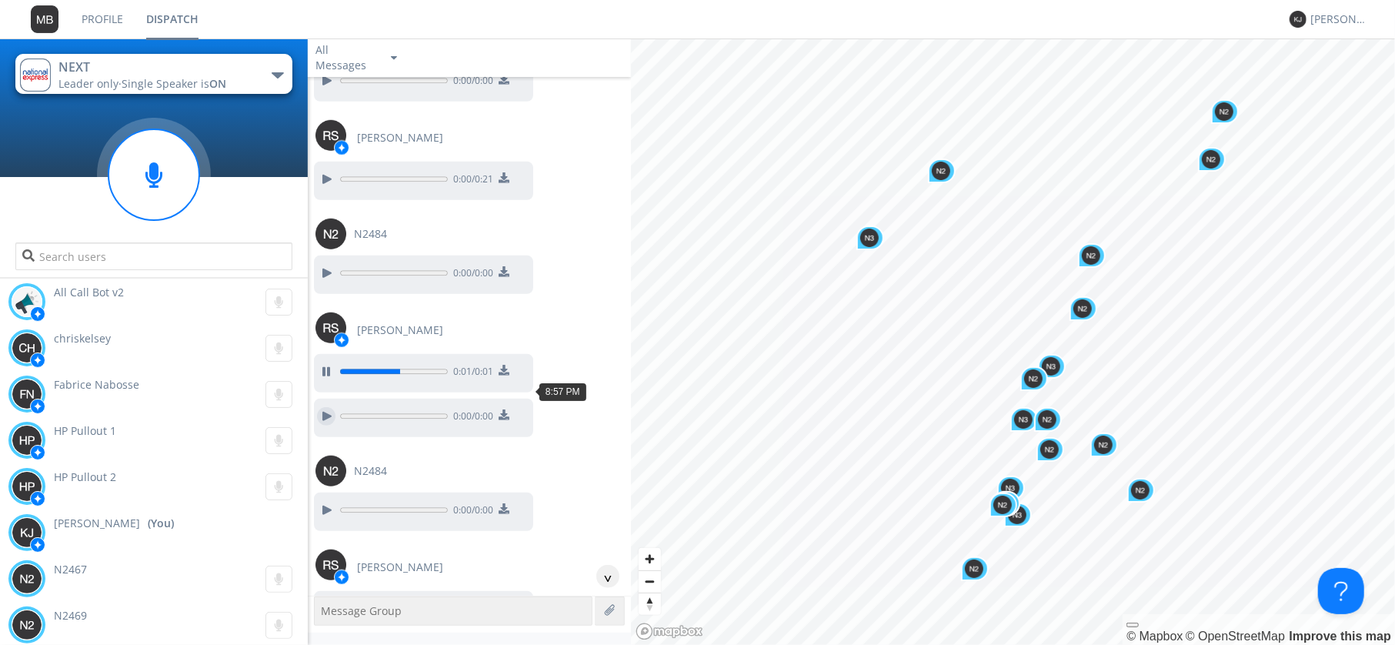
click at [328, 407] on div at bounding box center [326, 416] width 18 height 18
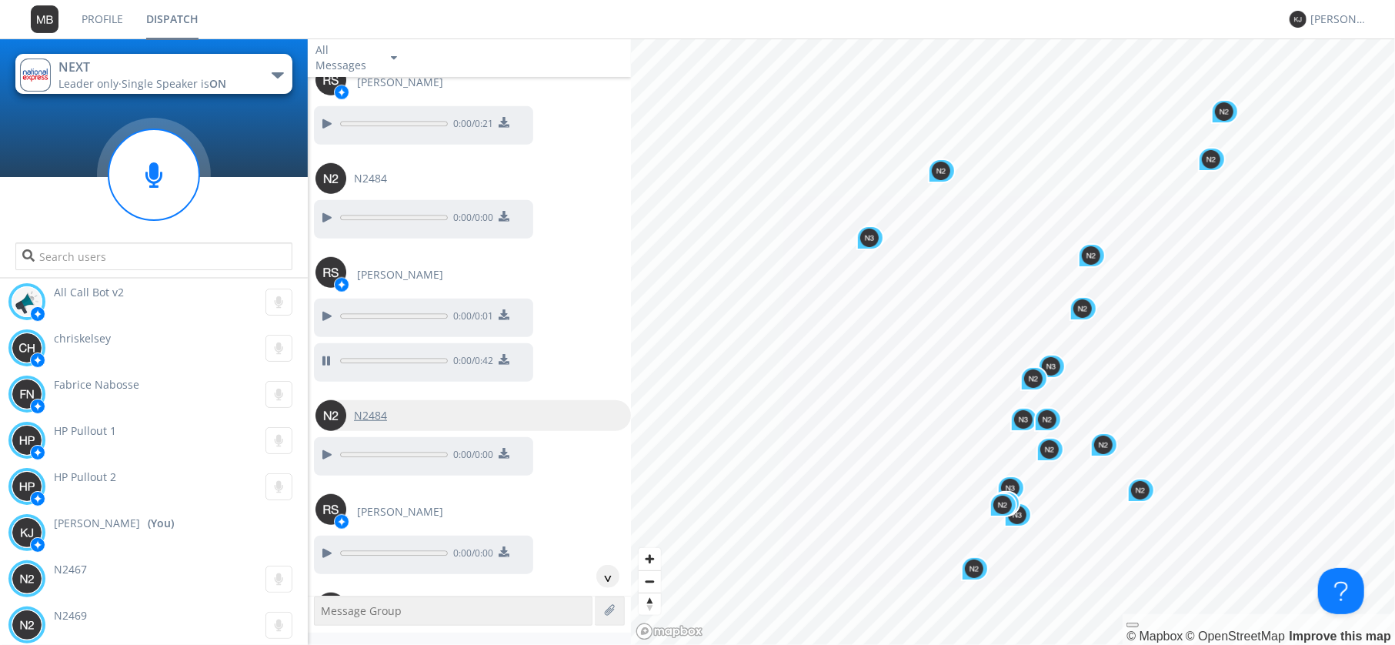
scroll to position [5069, 0]
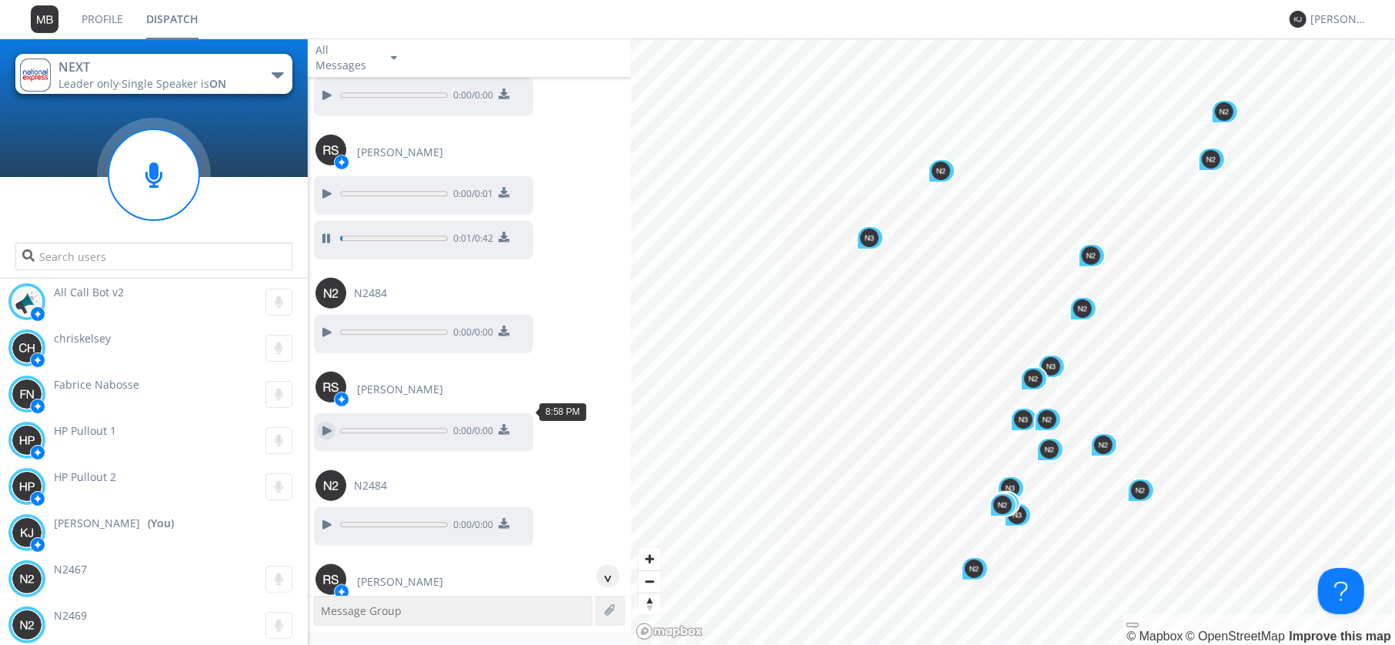
click at [326, 422] on div at bounding box center [326, 431] width 18 height 18
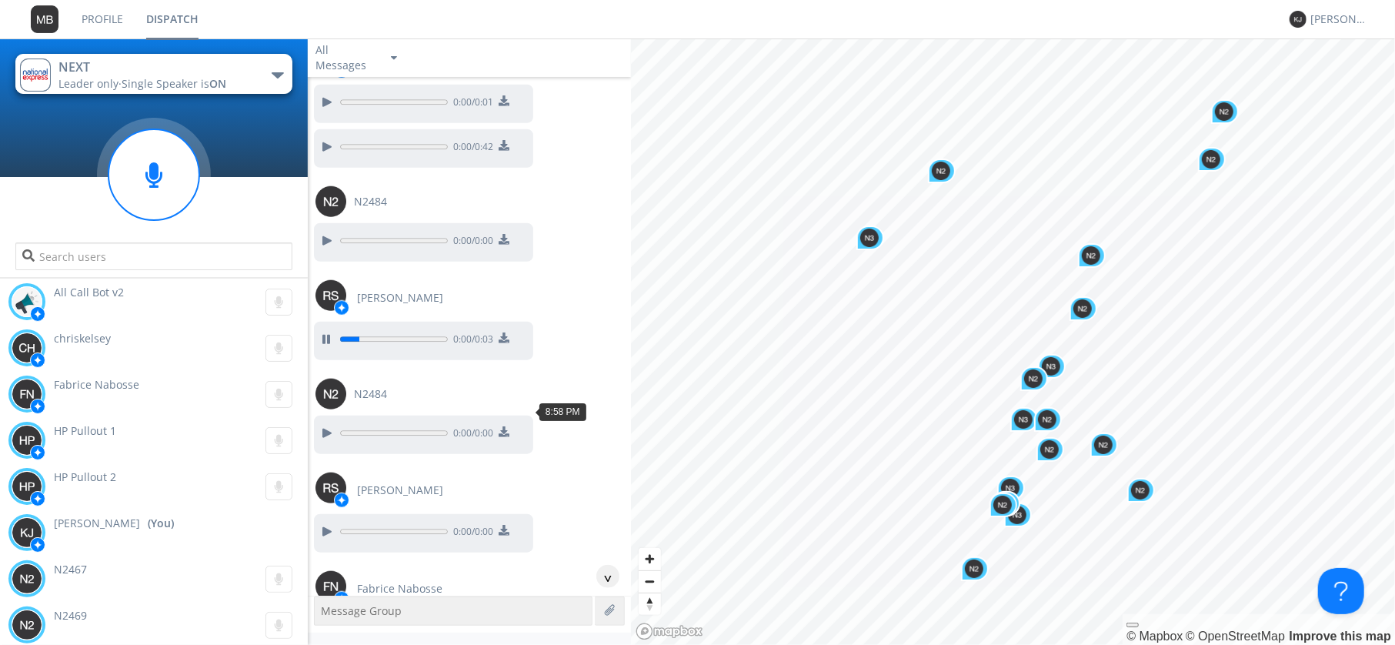
scroll to position [5247, 0]
